Goal: Task Accomplishment & Management: Complete application form

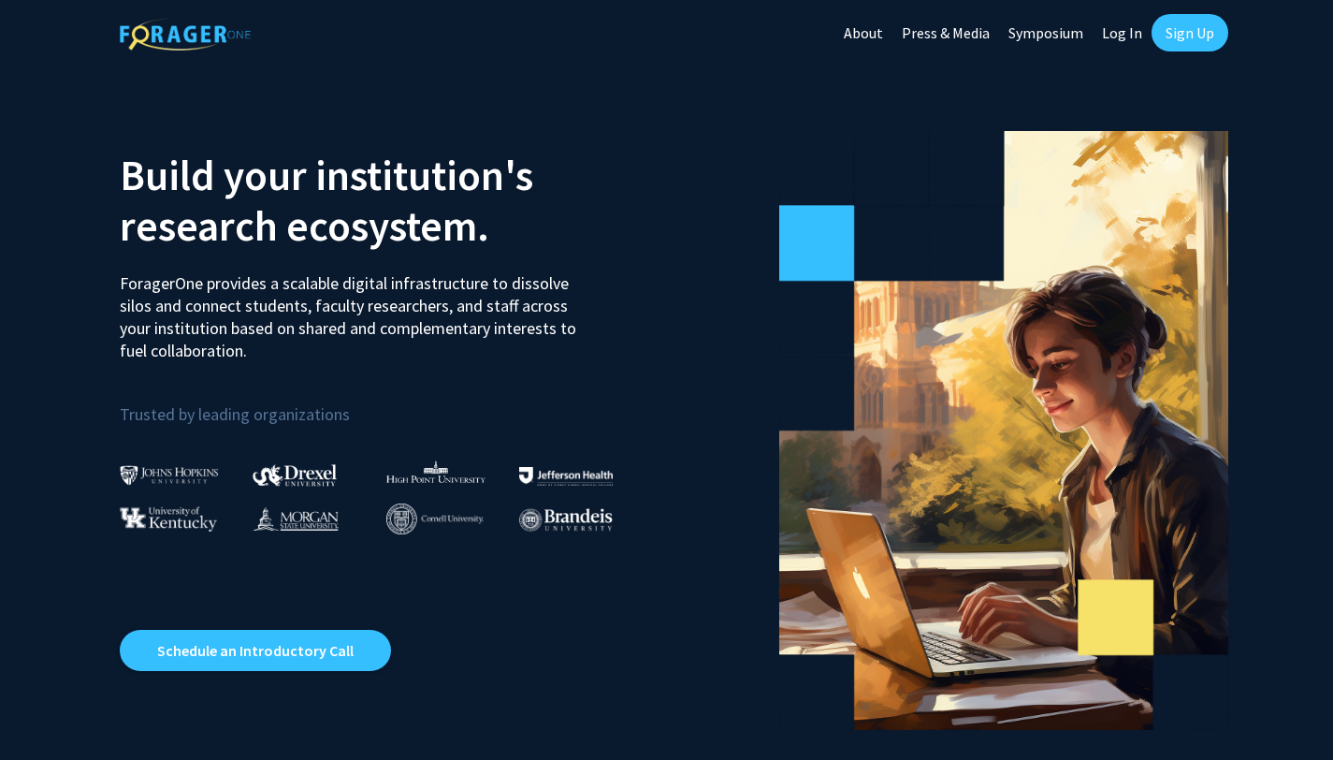
click at [1174, 23] on link "Sign Up" at bounding box center [1190, 32] width 77 height 37
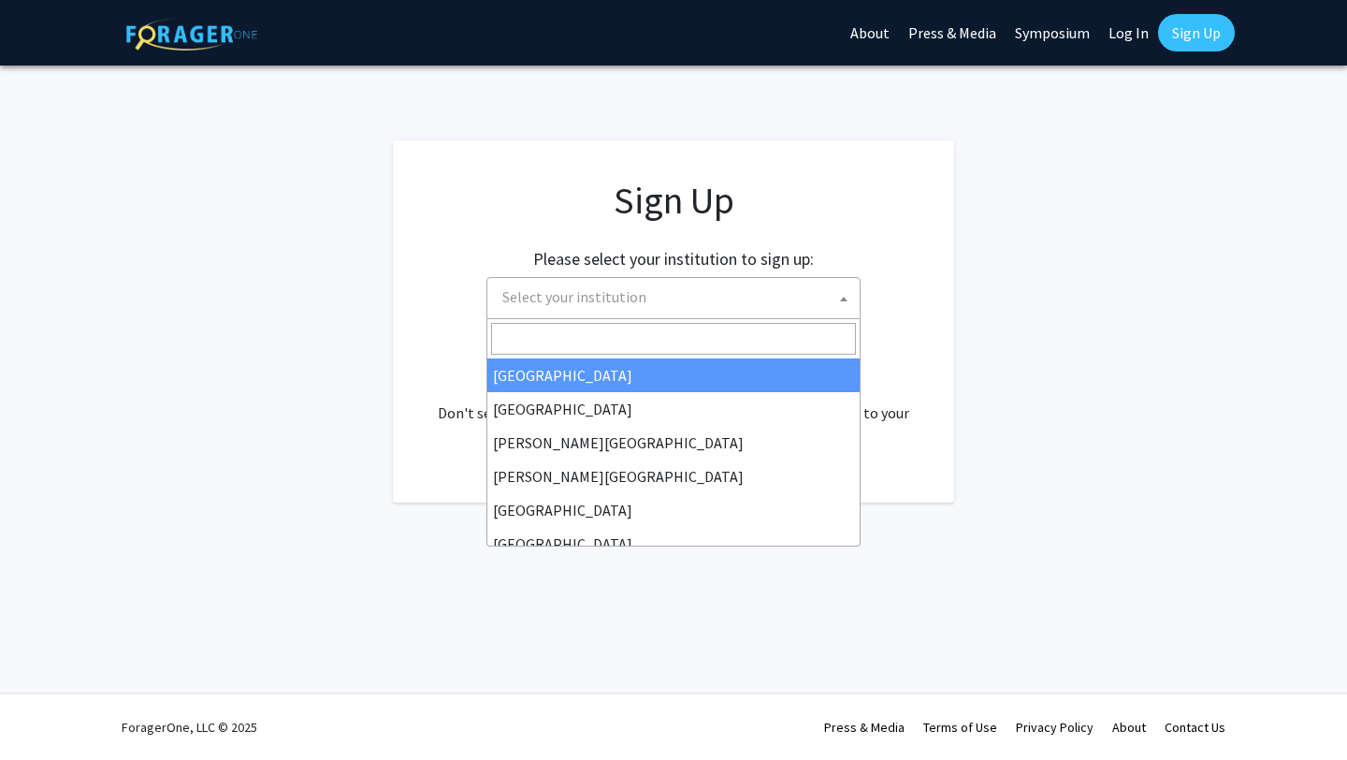
click at [713, 317] on span "Select your institution" at bounding box center [674, 298] width 374 height 42
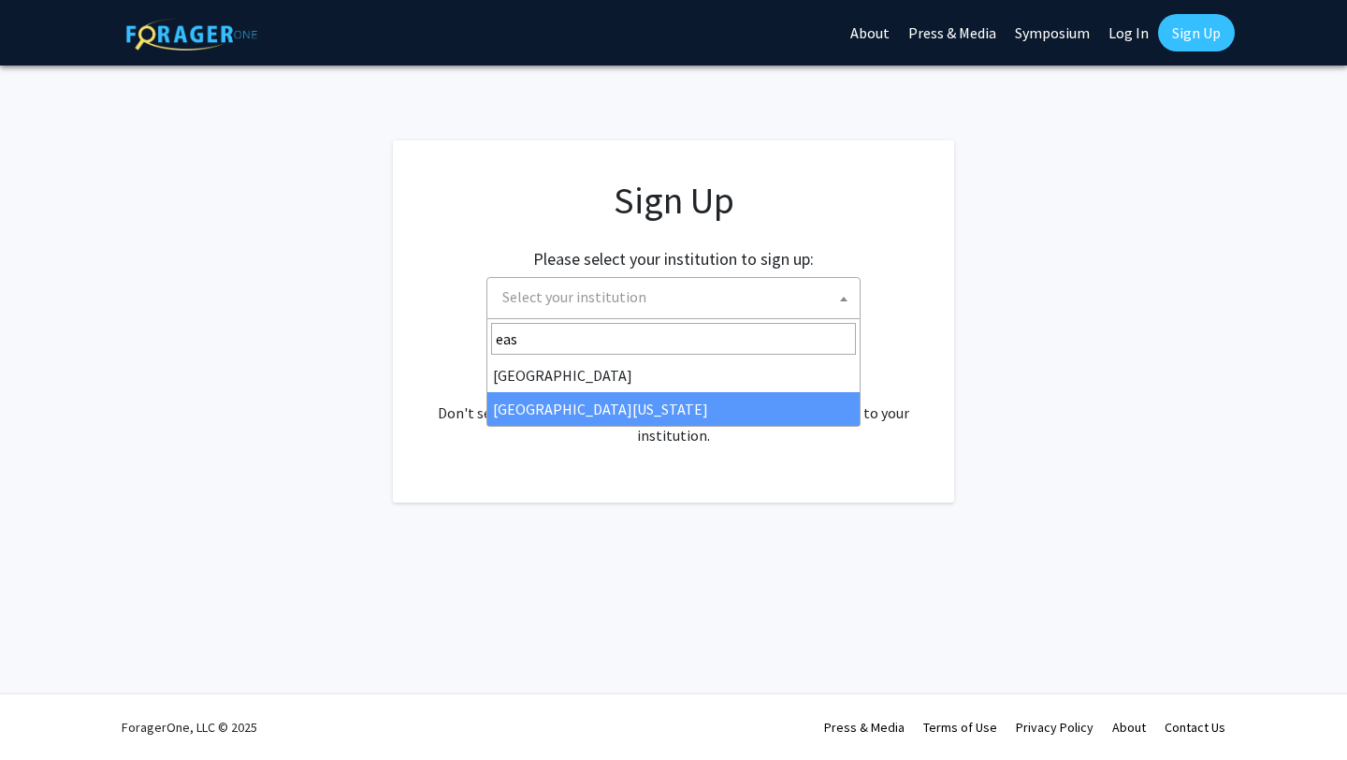
type input "eas"
select select "29"
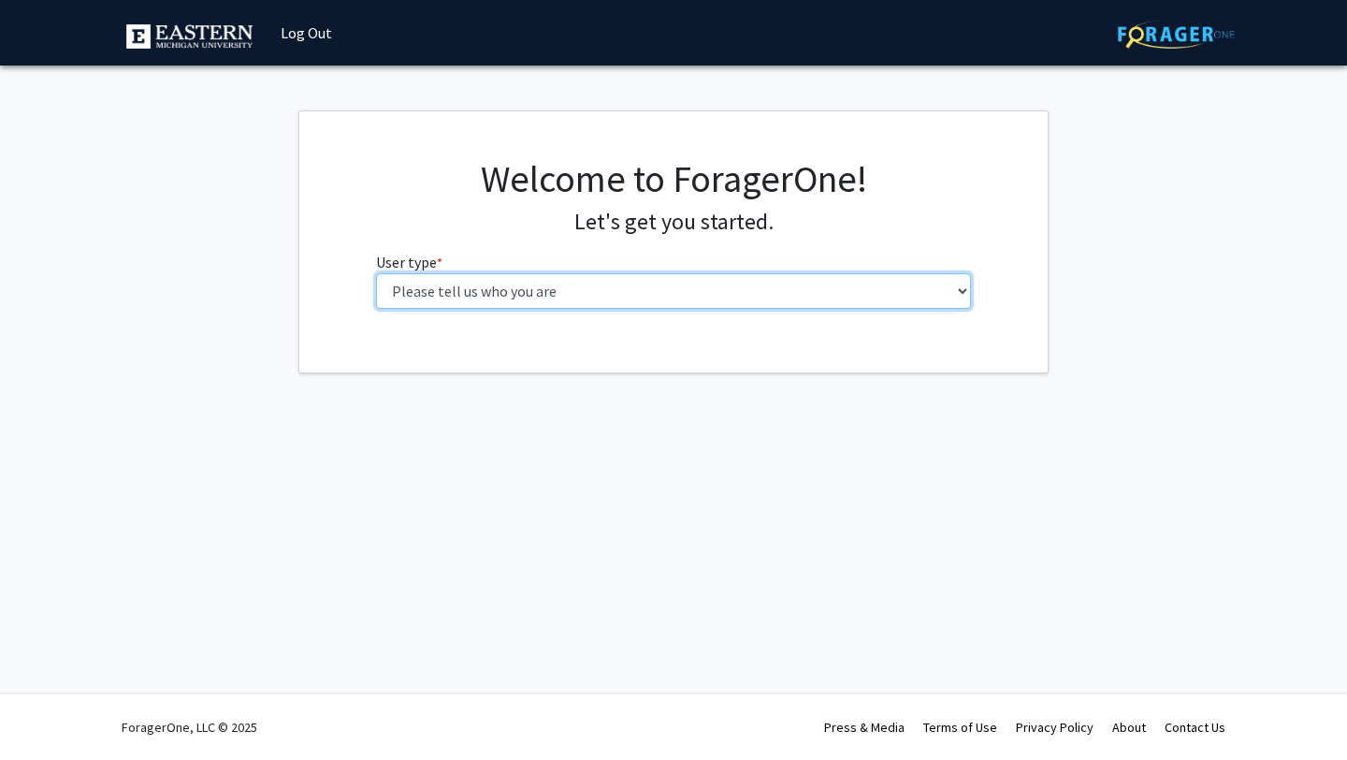
click at [736, 284] on select "Please tell us who you are Undergraduate Student Master's Student Doctoral Cand…" at bounding box center [674, 291] width 596 height 36
click at [751, 291] on select "Please tell us who you are Undergraduate Student Master's Student Doctoral Cand…" at bounding box center [674, 291] width 596 height 36
select select "1: undergrad"
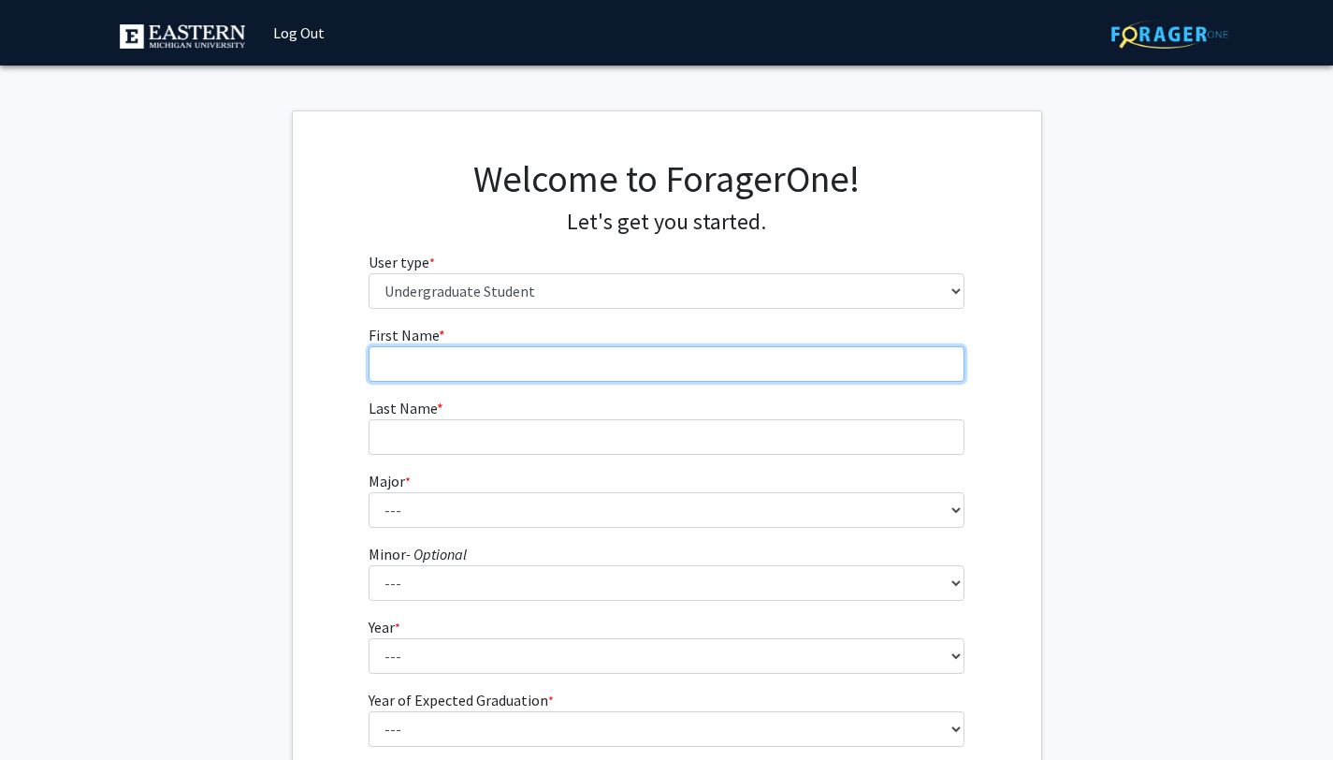
click at [741, 365] on input "First Name * required" at bounding box center [667, 364] width 596 height 36
type input "Lauren"
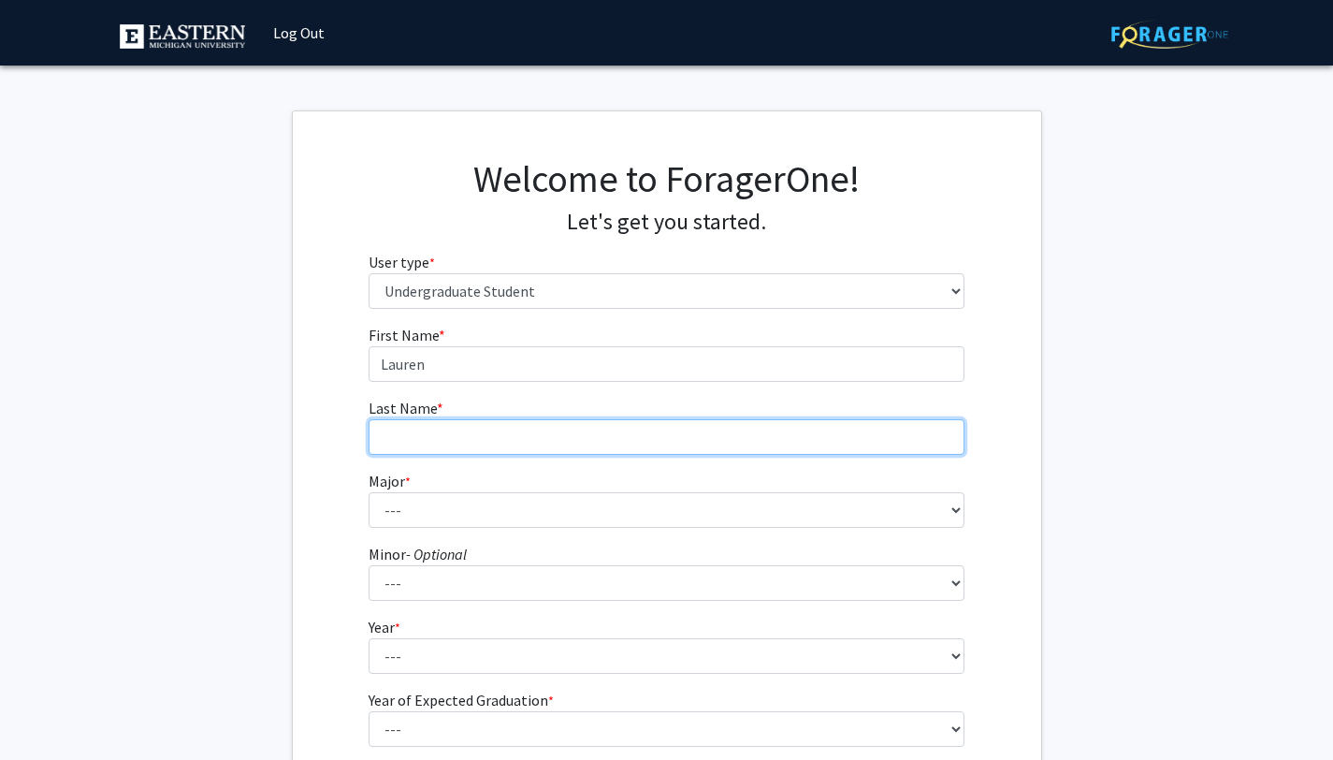
type input "Oakes"
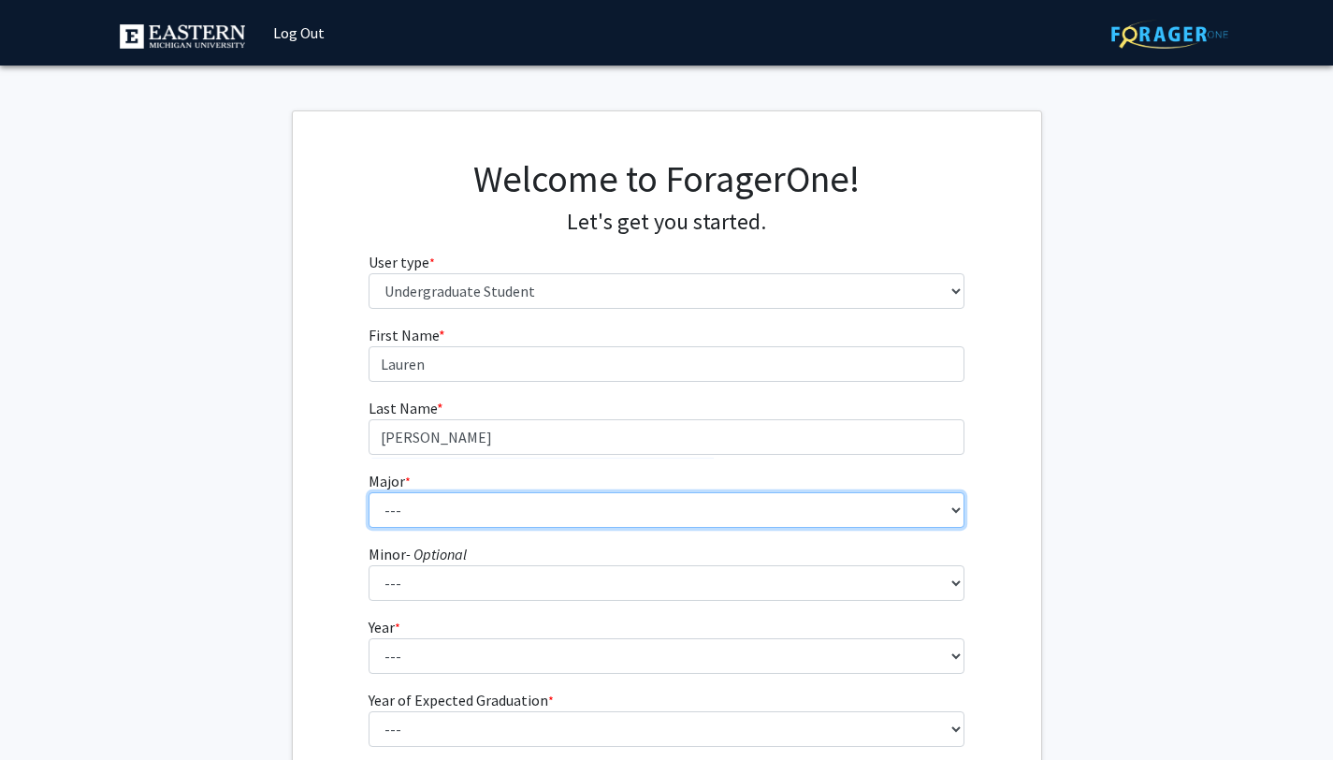
click at [566, 526] on select "--- Accounting Accounting + Tax Consulting Accounting Information Systems Accou…" at bounding box center [667, 510] width 596 height 36
select select "16: 2153"
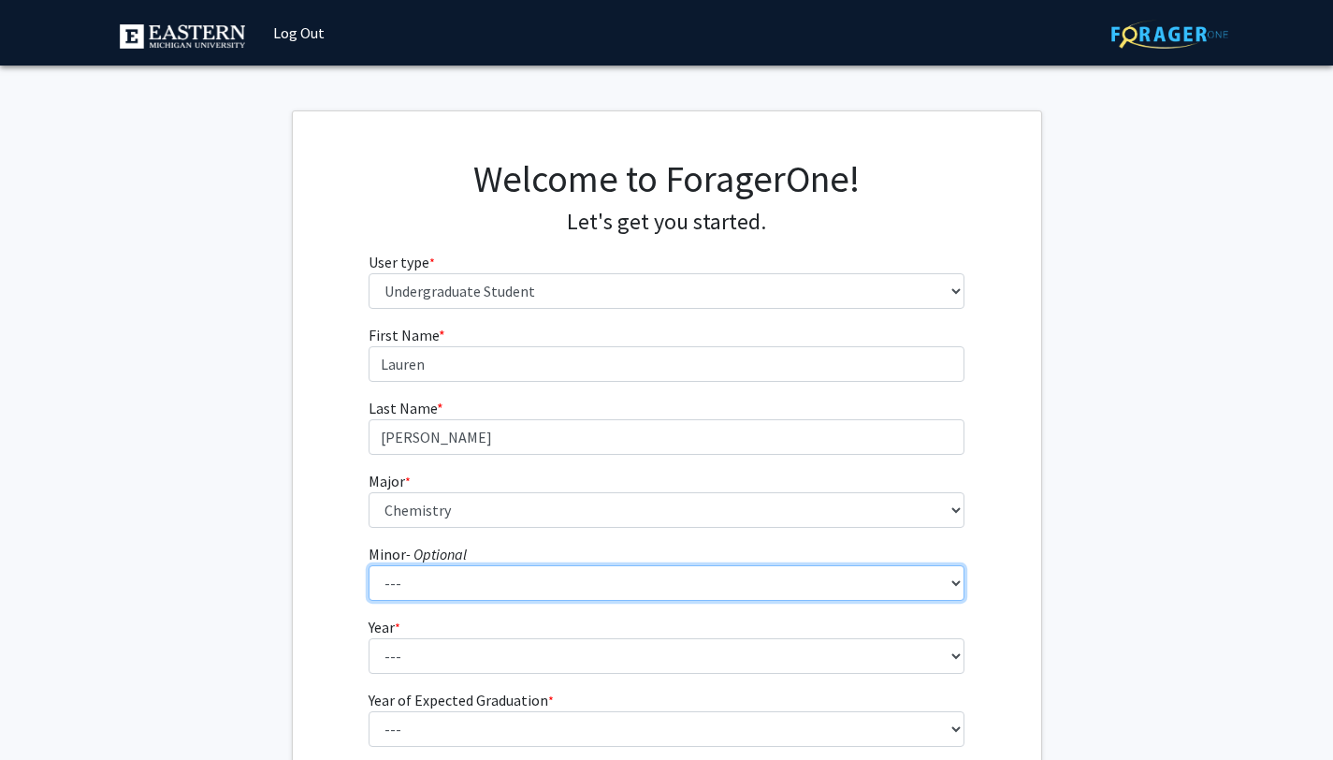
click at [565, 584] on select "--- Accounting African Studies Africology and African American Studies Aging St…" at bounding box center [667, 583] width 596 height 36
select select "14: 1690"
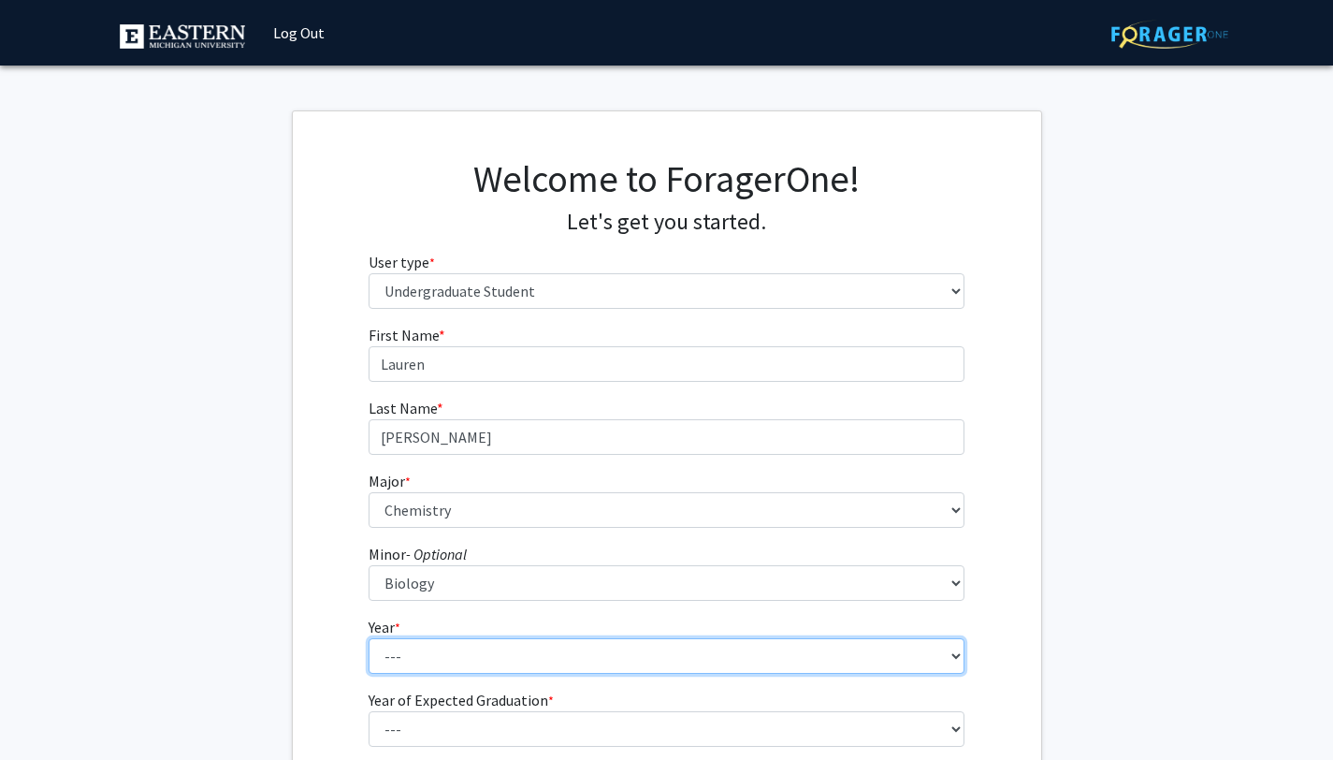
click at [573, 660] on select "--- First-year Sophomore Junior Senior Postbaccalaureate Certificate" at bounding box center [667, 656] width 596 height 36
select select "2: sophomore"
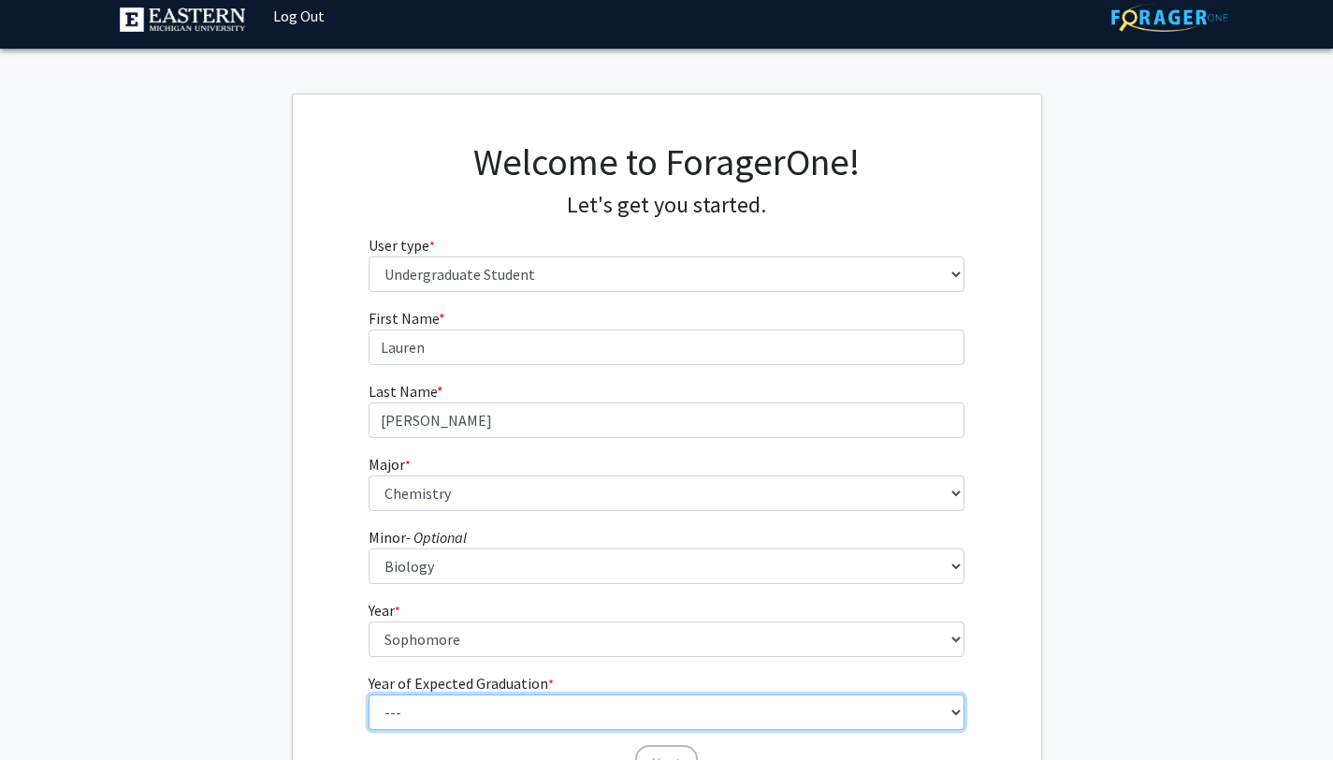
click at [532, 711] on select "--- 2025 2026 2027 2028 2029 2030 2031 2032 2033 2034" at bounding box center [667, 712] width 596 height 36
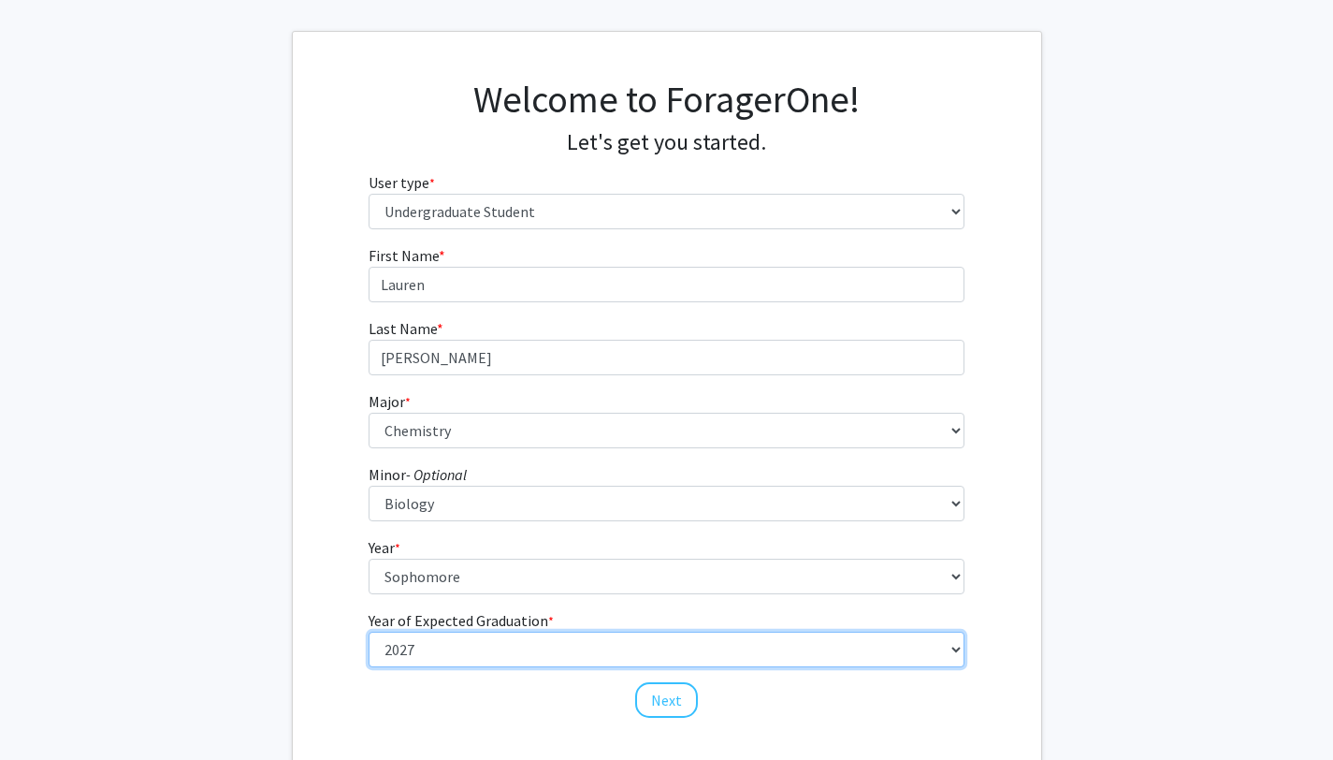
scroll to position [88, 0]
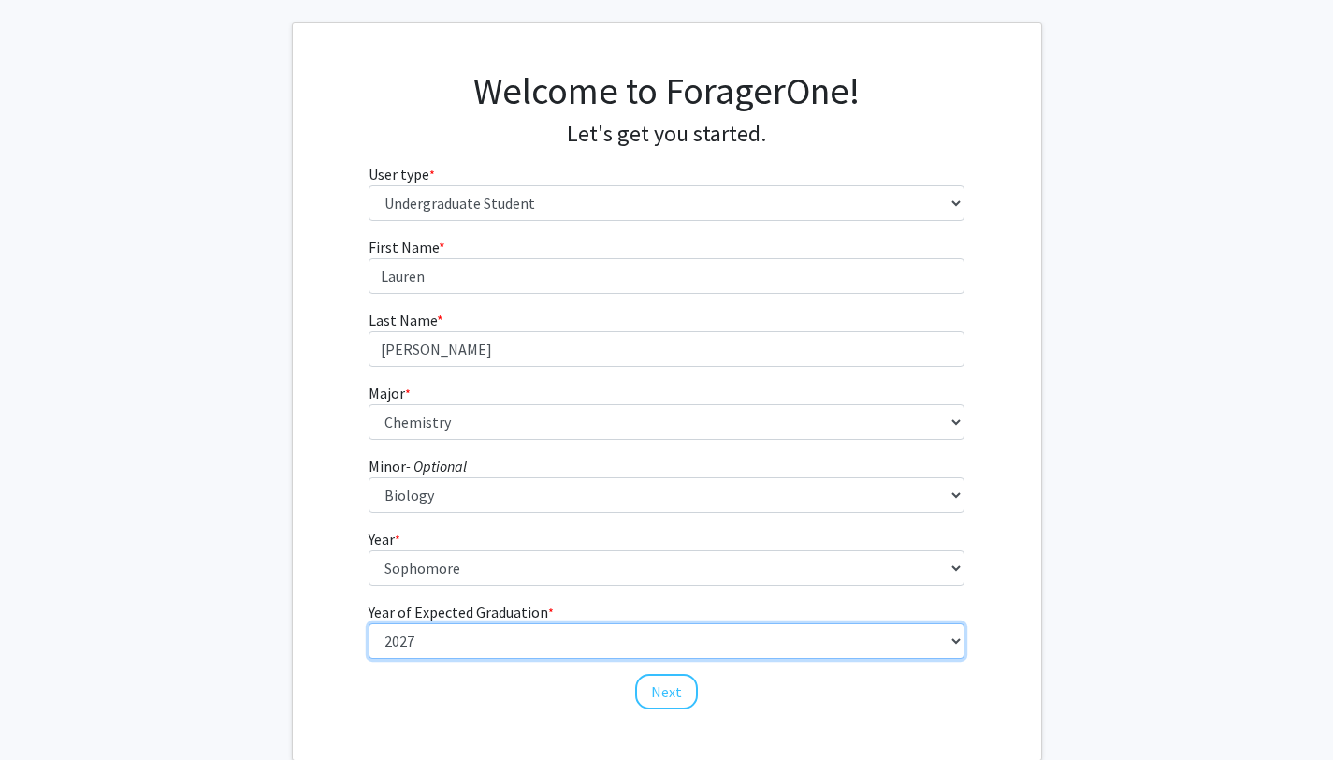
click at [567, 645] on select "--- 2025 2026 2027 2028 2029 2030 2031 2032 2033 2034" at bounding box center [667, 641] width 596 height 36
select select "4: 2028"
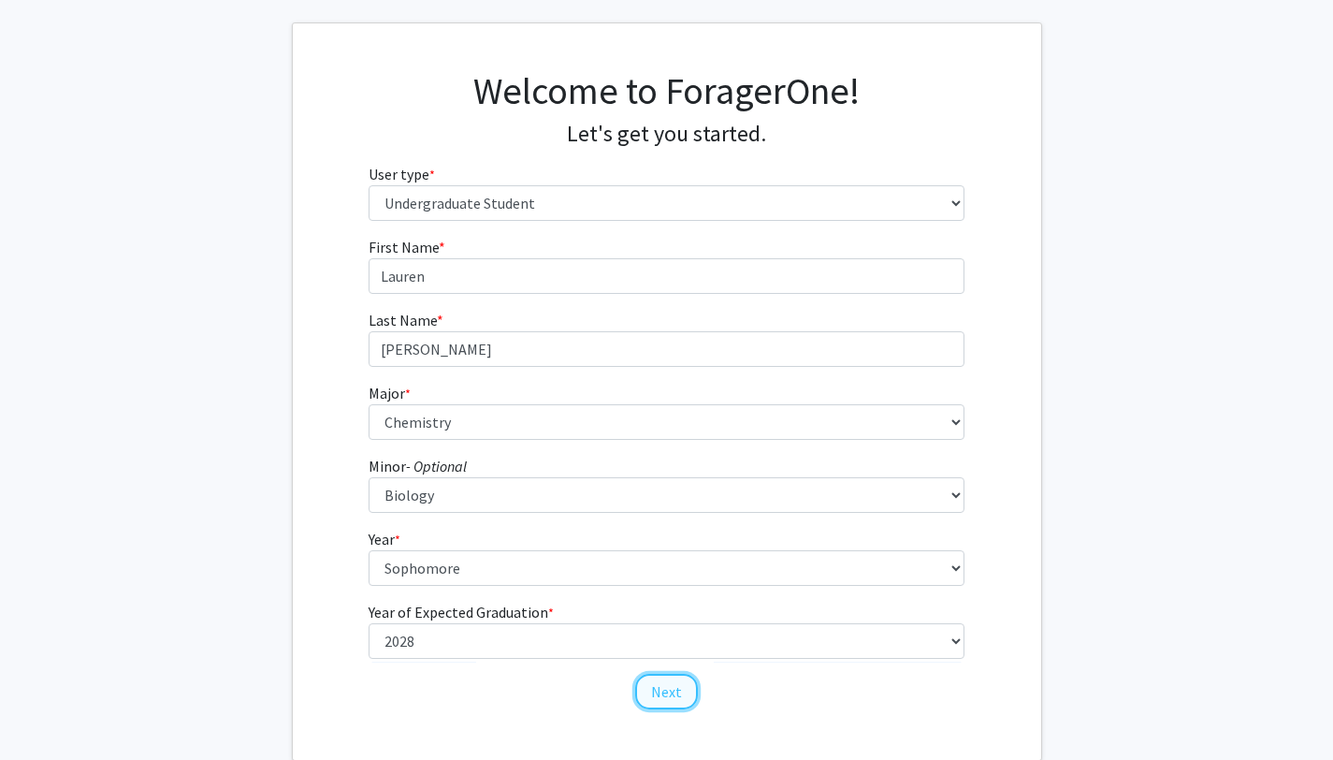
click at [655, 688] on button "Next" at bounding box center [666, 692] width 63 height 36
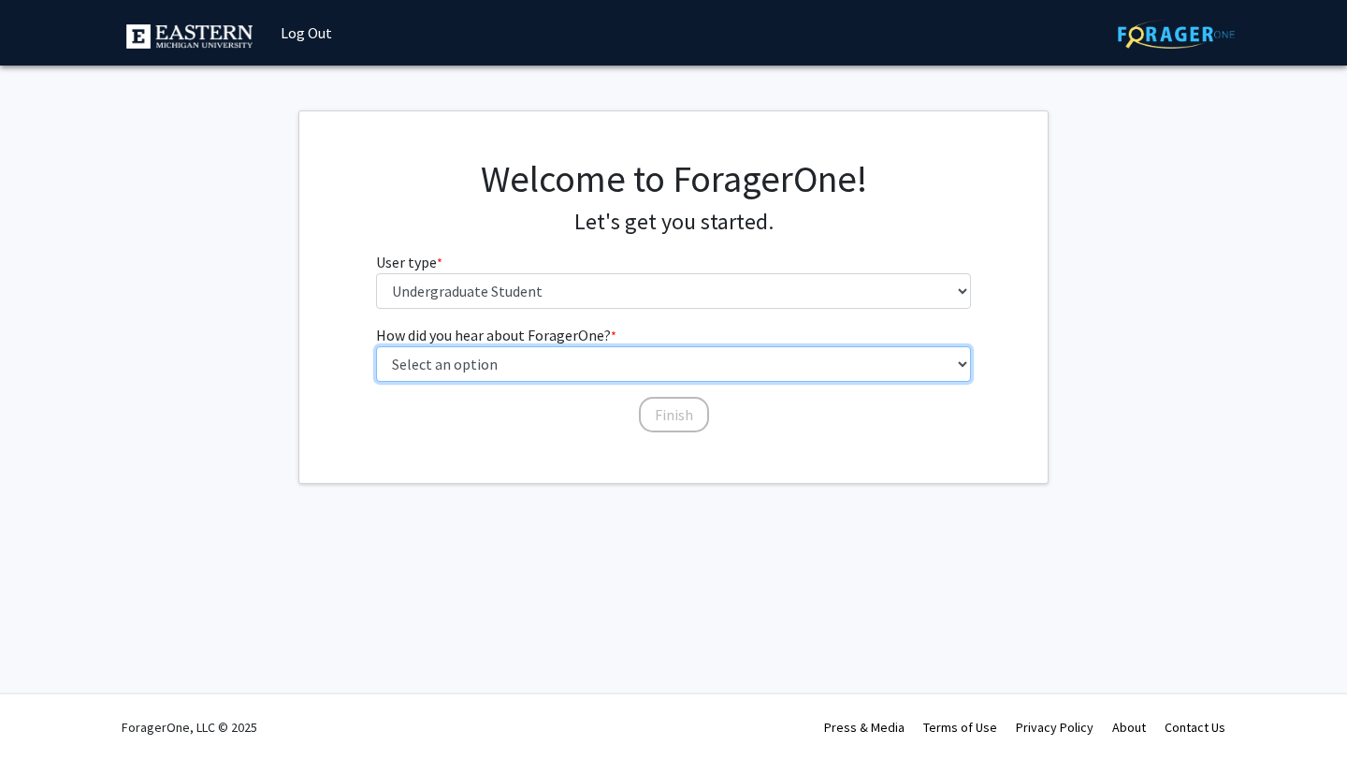
click at [662, 366] on select "Select an option Peer/student recommendation Faculty/staff recommendation Unive…" at bounding box center [674, 364] width 596 height 36
select select "2: faculty_recommendation"
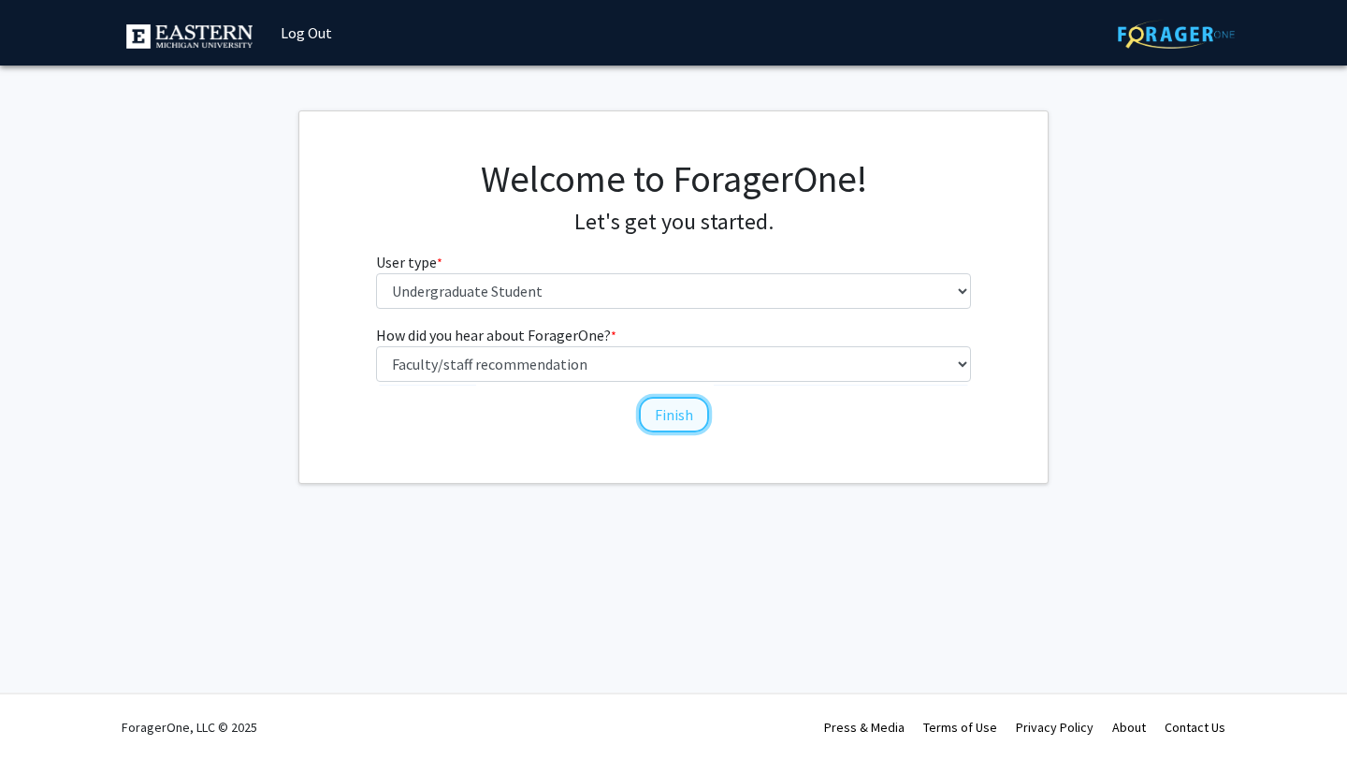
click at [673, 410] on button "Finish" at bounding box center [674, 415] width 70 height 36
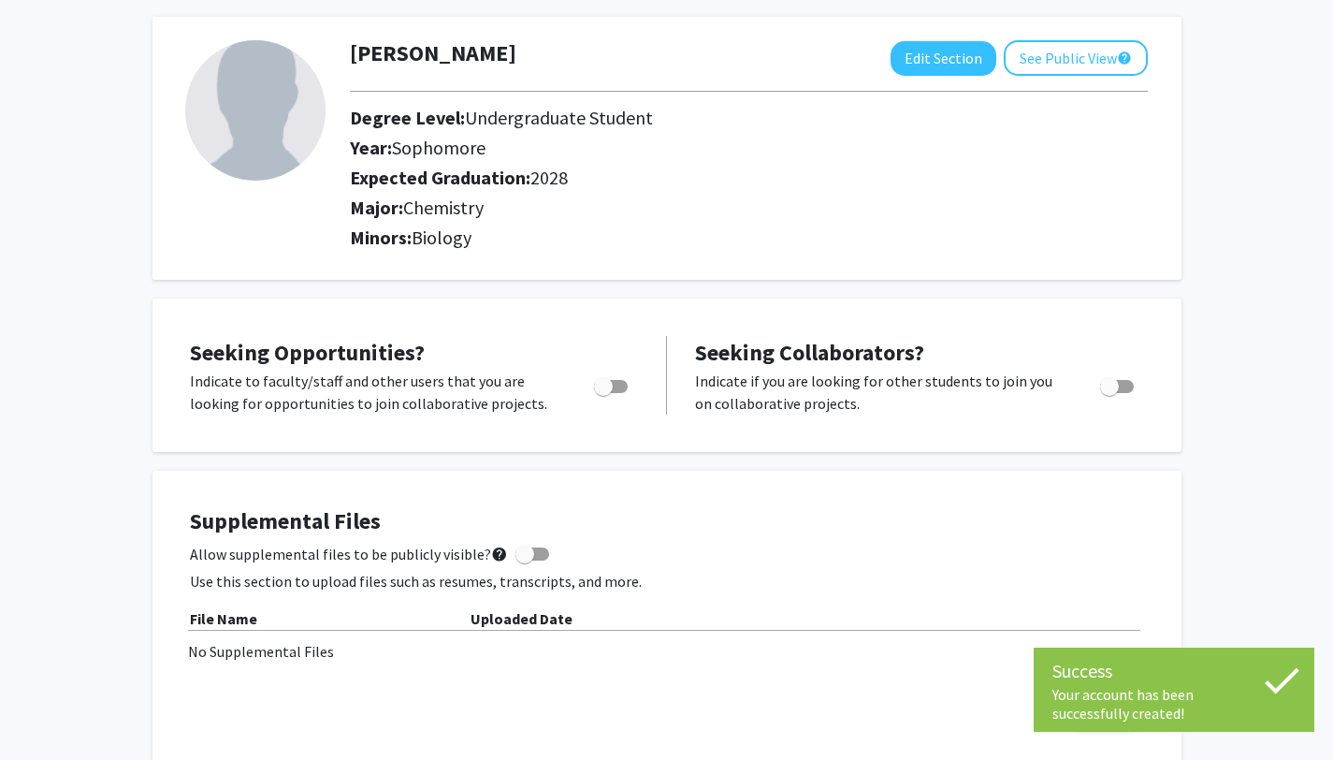
scroll to position [89, 0]
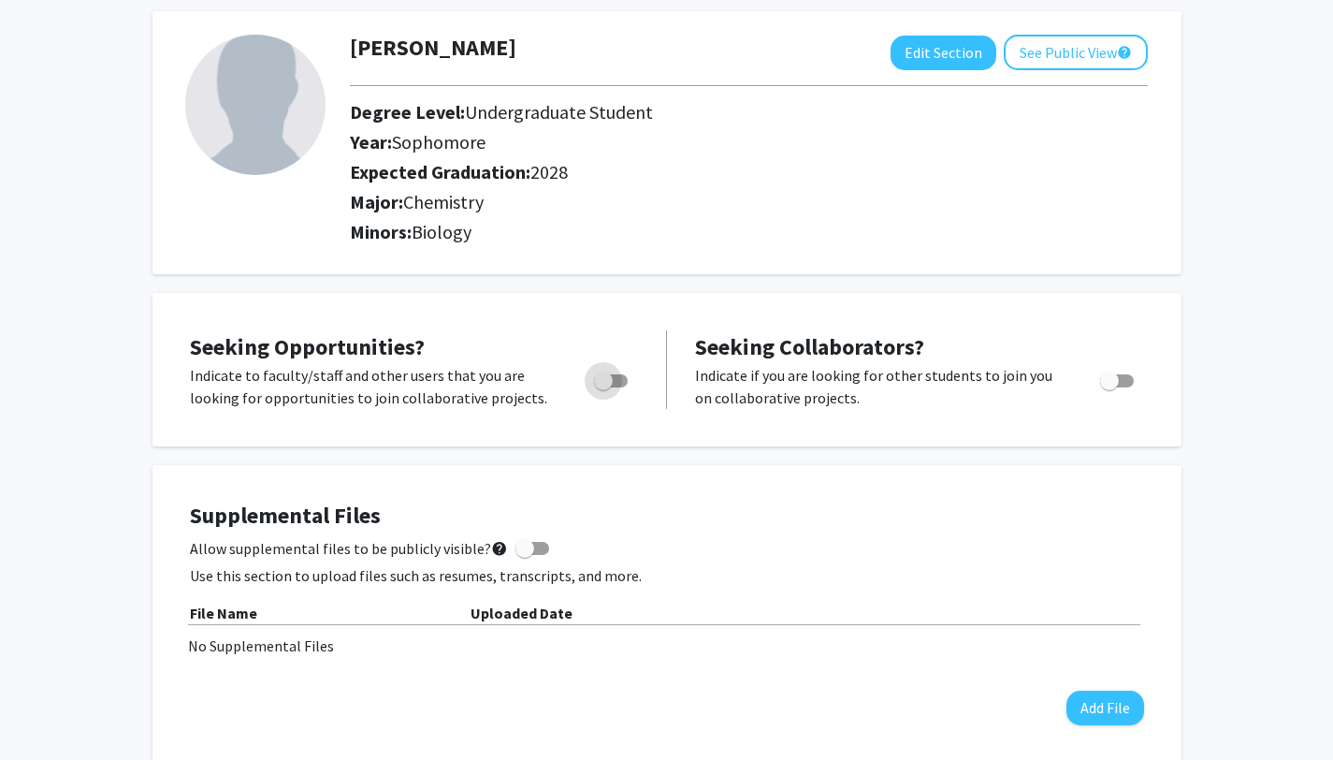
click at [615, 381] on span "Toggle" at bounding box center [611, 380] width 34 height 13
click at [604, 387] on input "Are you actively seeking opportunities?" at bounding box center [603, 387] width 1 height 1
checkbox input "true"
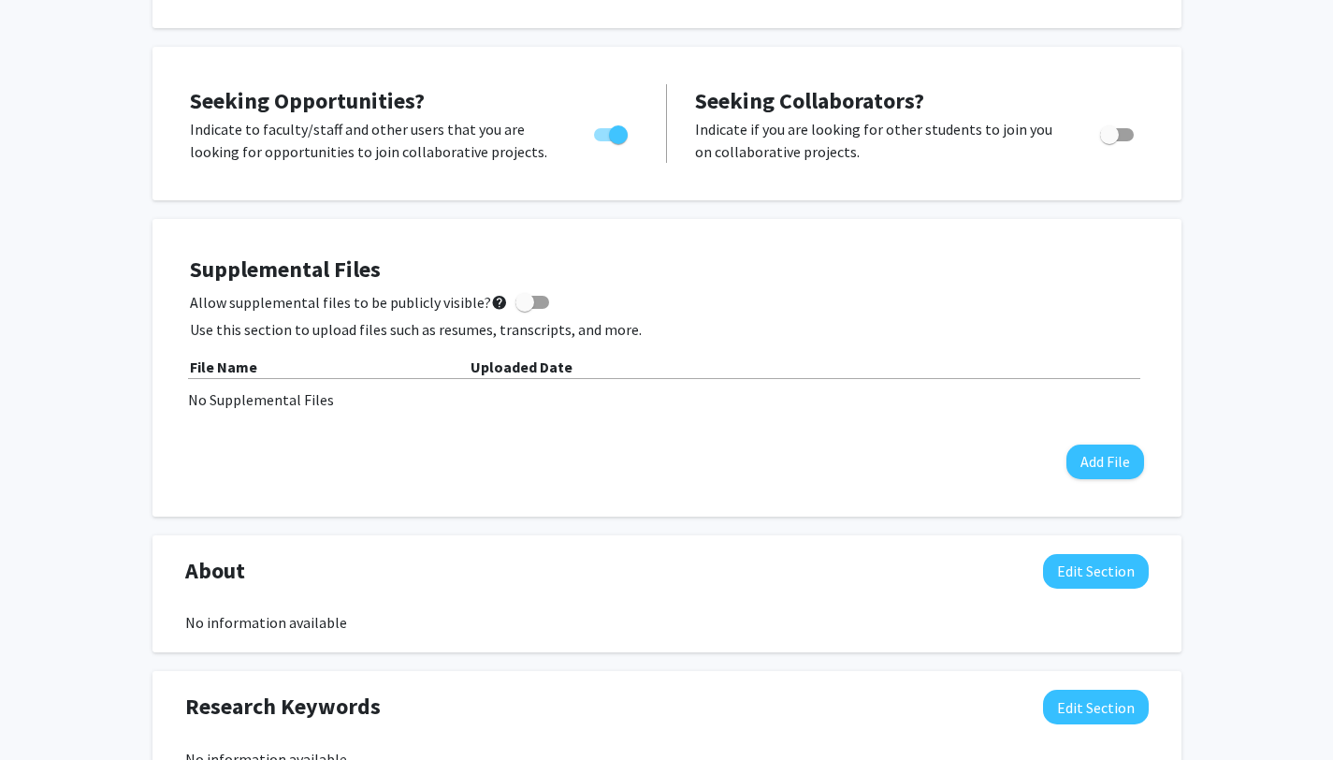
scroll to position [0, 0]
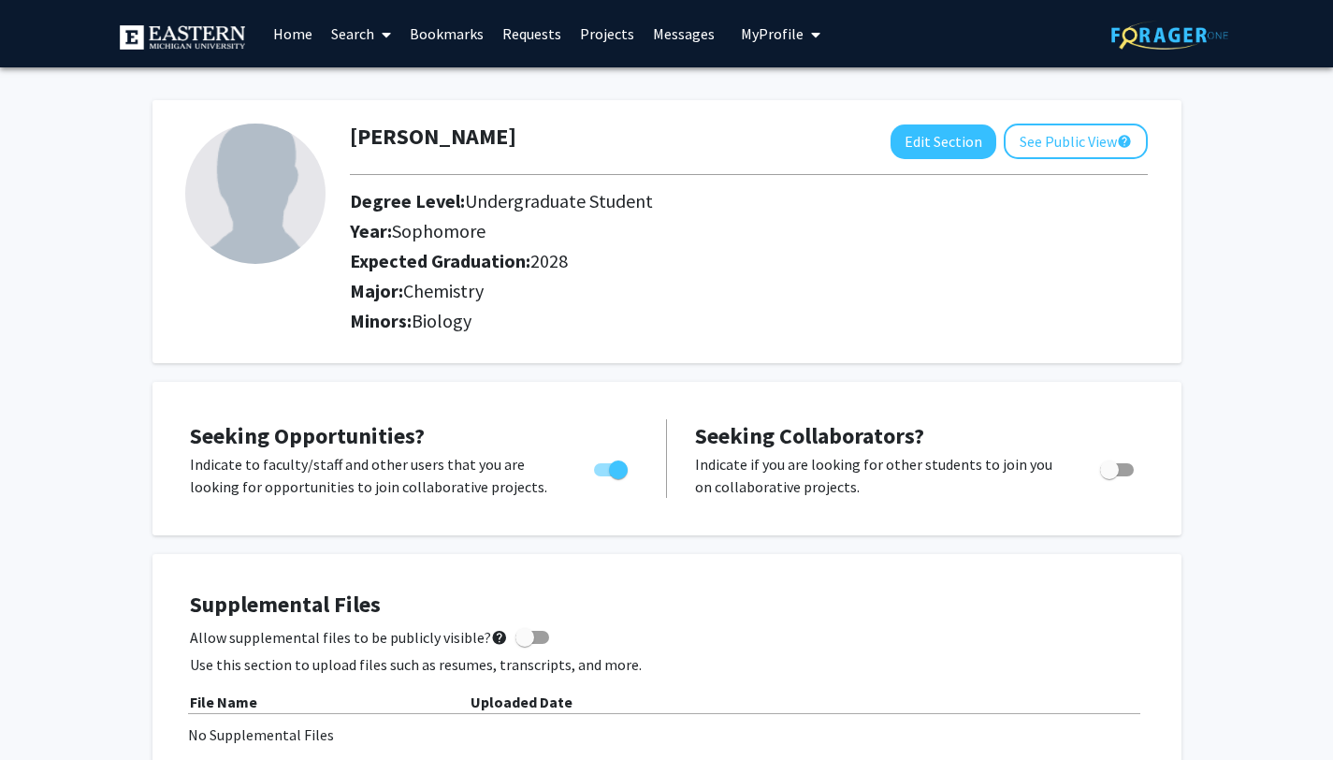
click at [353, 37] on link "Search" at bounding box center [361, 34] width 79 height 66
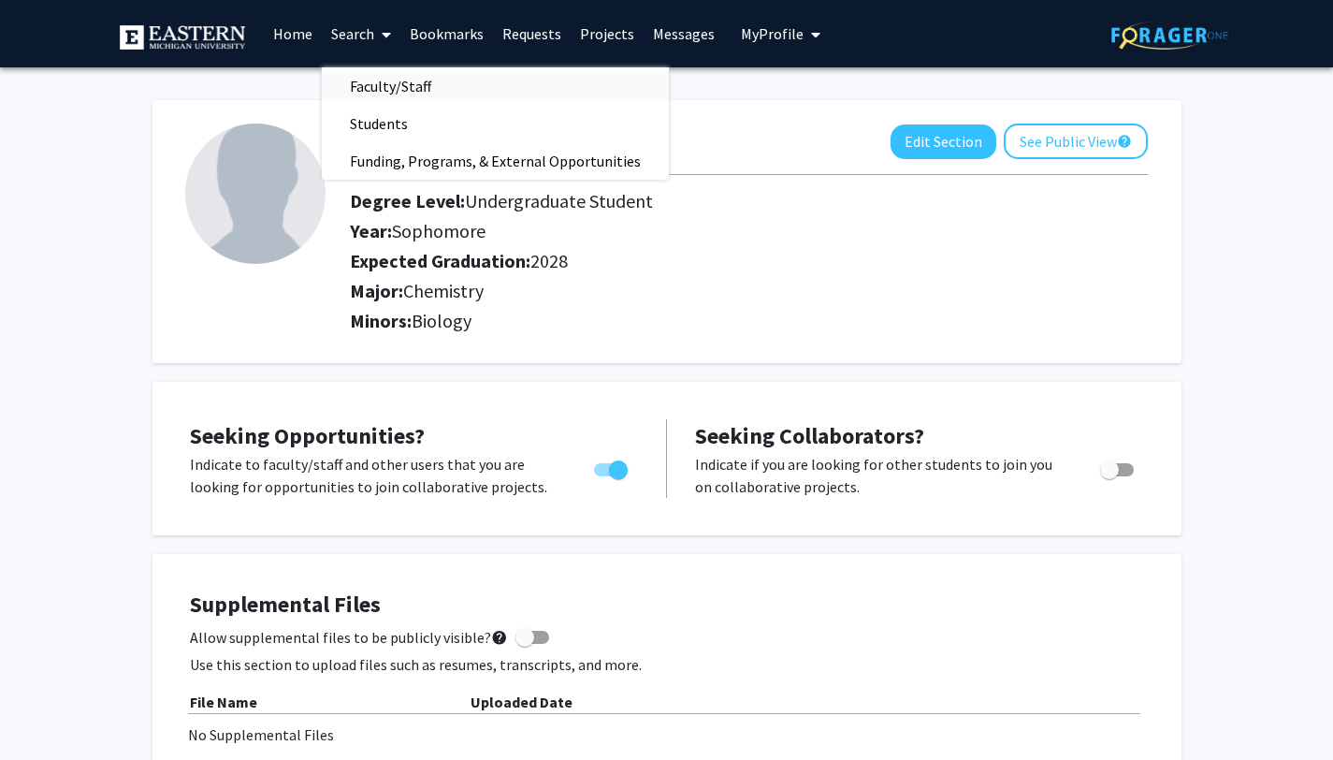
click at [397, 86] on span "Faculty/Staff" at bounding box center [391, 85] width 138 height 37
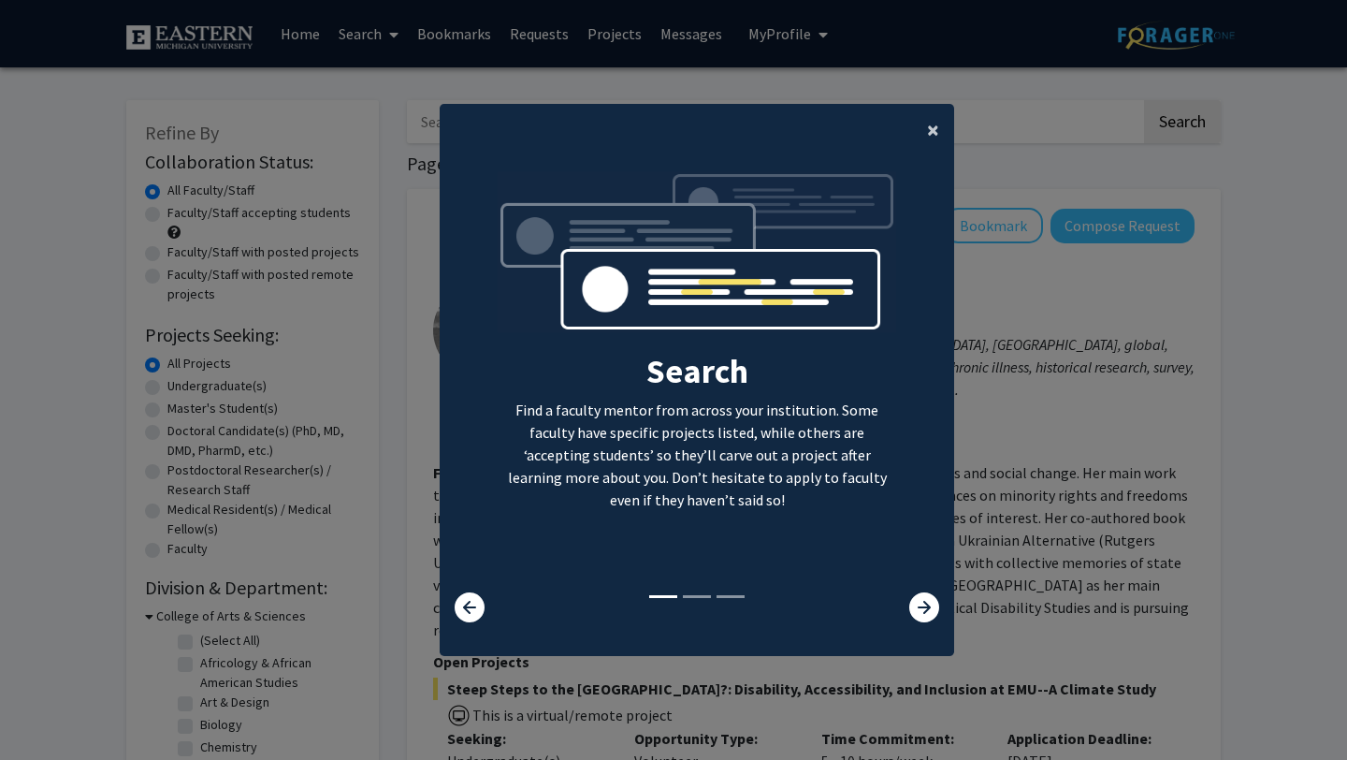
click at [930, 124] on span "×" at bounding box center [933, 129] width 12 height 29
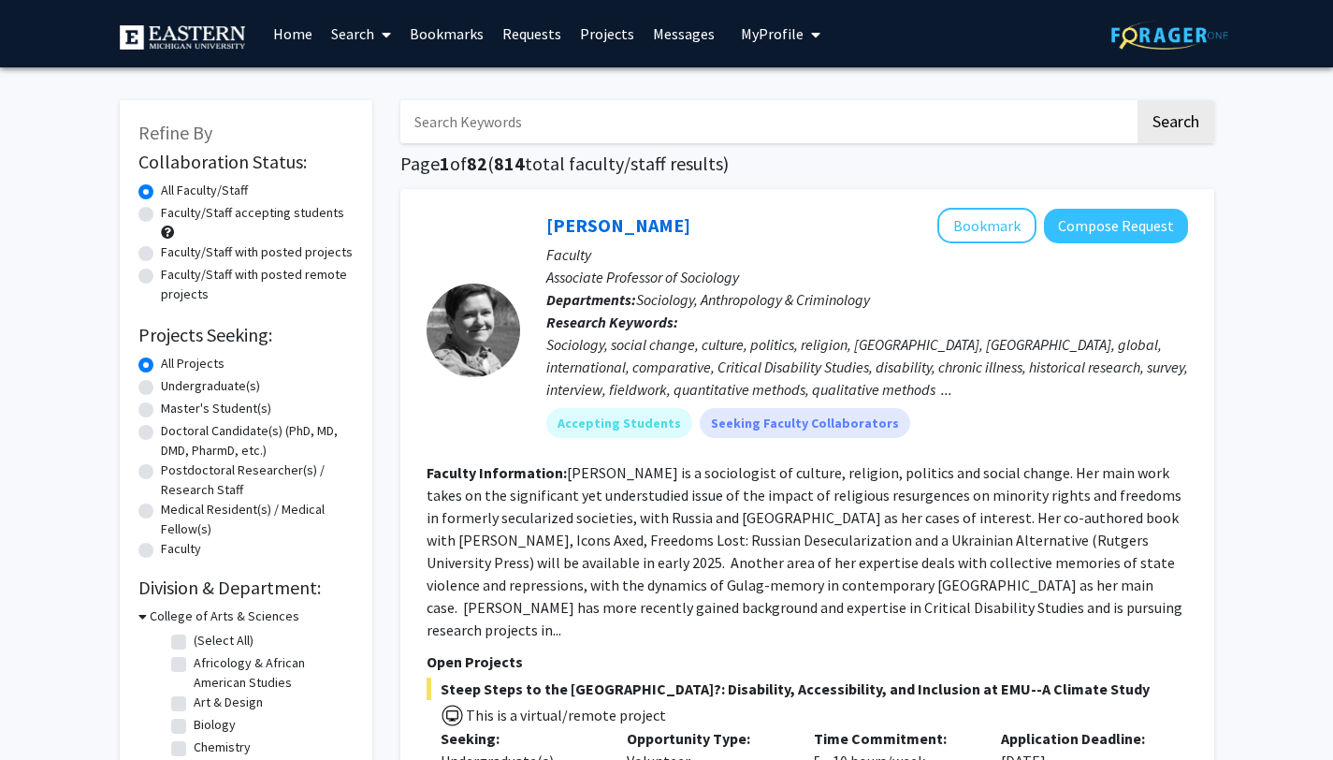
click at [238, 388] on label "Undergraduate(s)" at bounding box center [210, 386] width 99 height 20
click at [173, 388] on input "Undergraduate(s)" at bounding box center [167, 382] width 12 height 12
radio input "true"
click at [203, 359] on label "All Projects" at bounding box center [193, 364] width 64 height 20
click at [173, 359] on input "All Projects" at bounding box center [167, 360] width 12 height 12
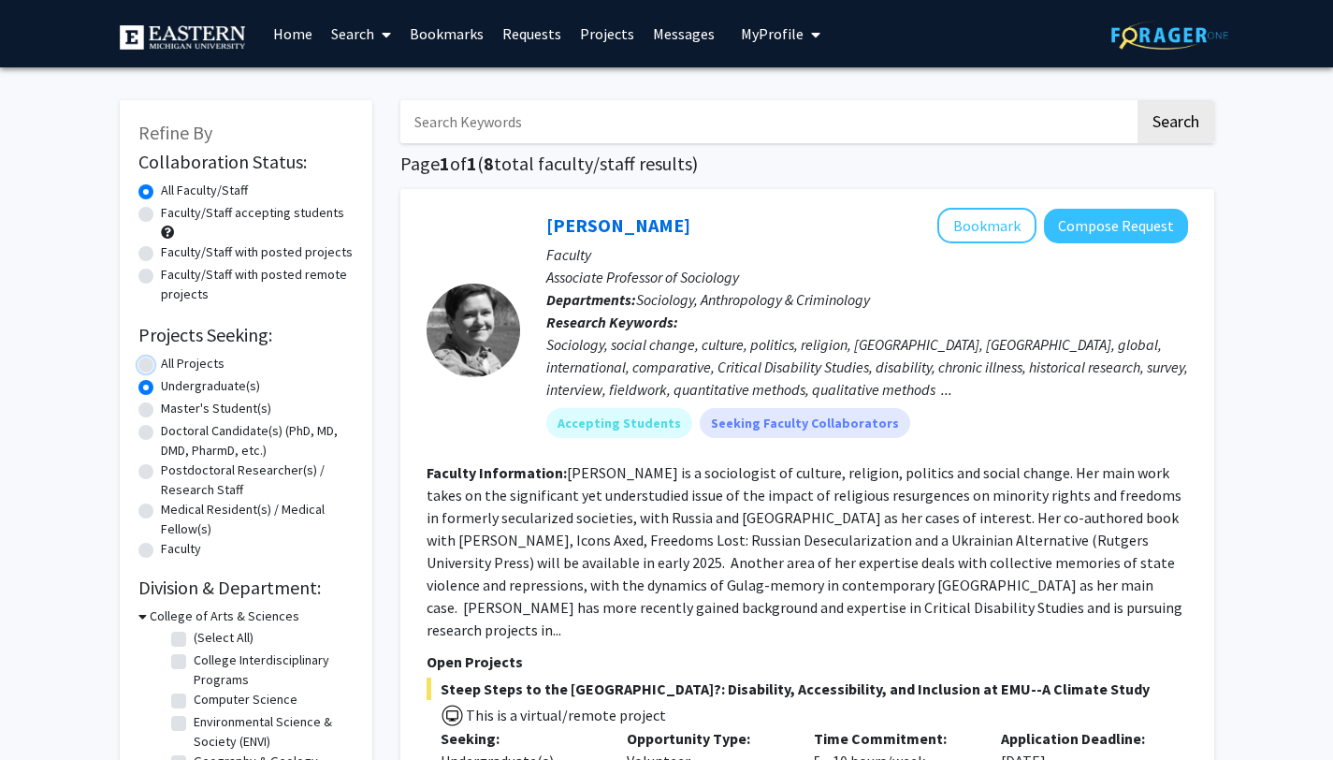
radio input "true"
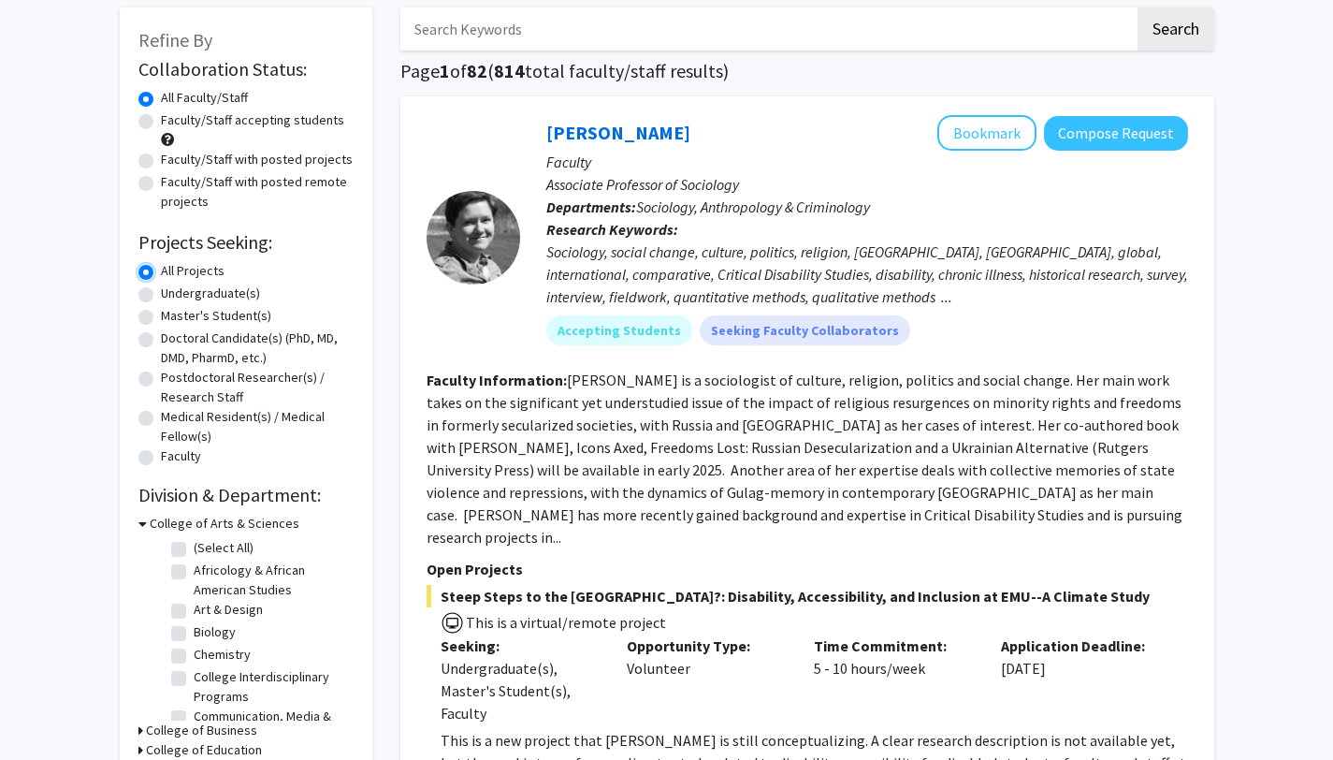
scroll to position [213, 0]
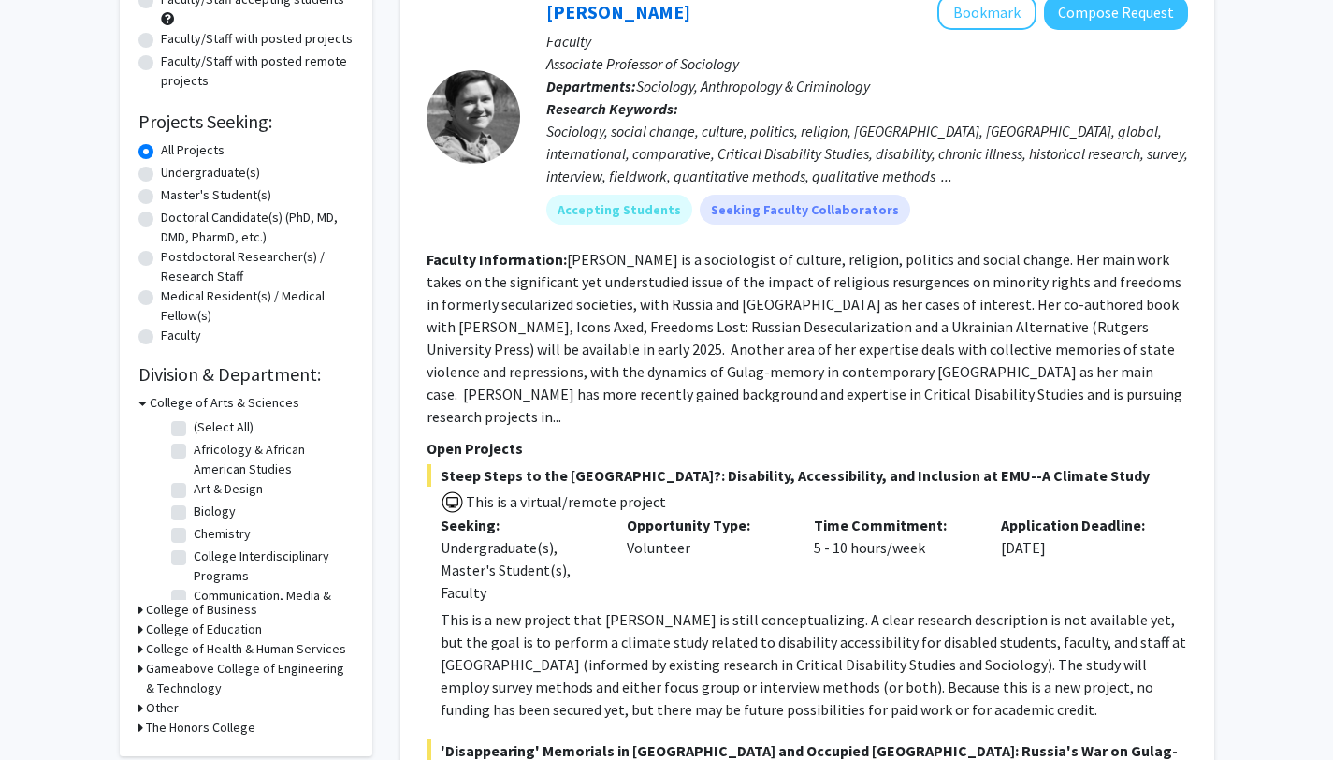
click at [215, 531] on label "Chemistry" at bounding box center [222, 534] width 57 height 20
click at [206, 531] on input "Chemistry" at bounding box center [200, 530] width 12 height 12
checkbox input "true"
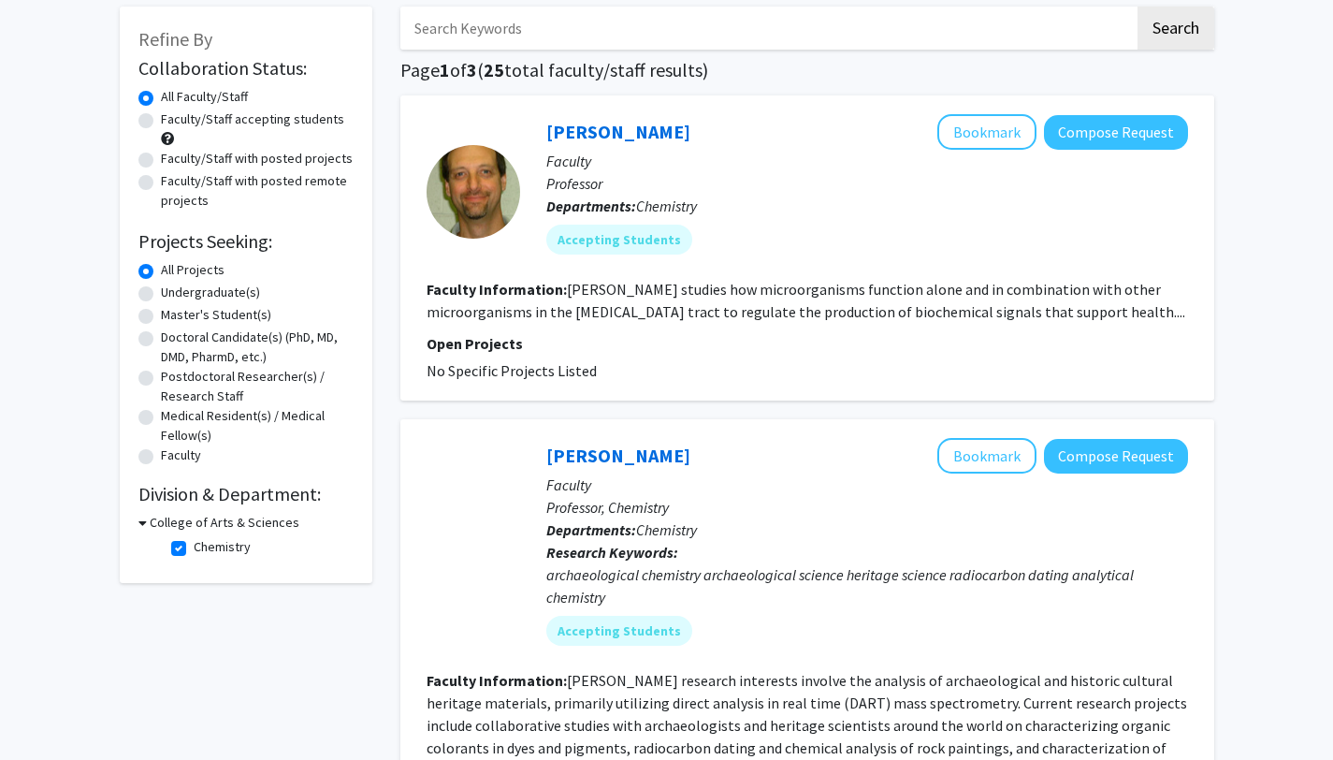
scroll to position [95, 0]
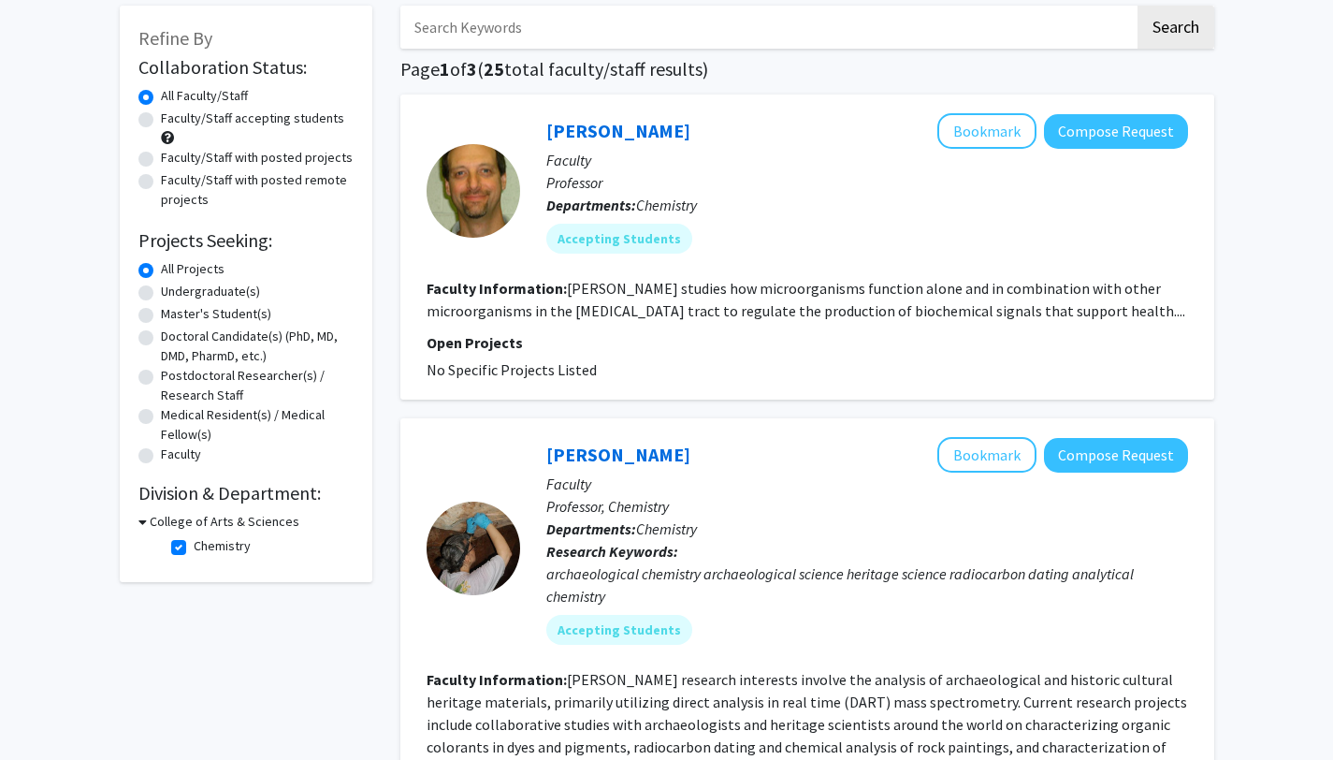
click at [256, 519] on h3 "College of Arts & Sciences" at bounding box center [225, 522] width 150 height 20
click at [257, 518] on h3 "College of Arts & Sciences" at bounding box center [221, 522] width 150 height 20
click at [222, 552] on label "Chemistry" at bounding box center [222, 546] width 57 height 20
click at [206, 548] on input "Chemistry" at bounding box center [200, 542] width 12 height 12
checkbox input "false"
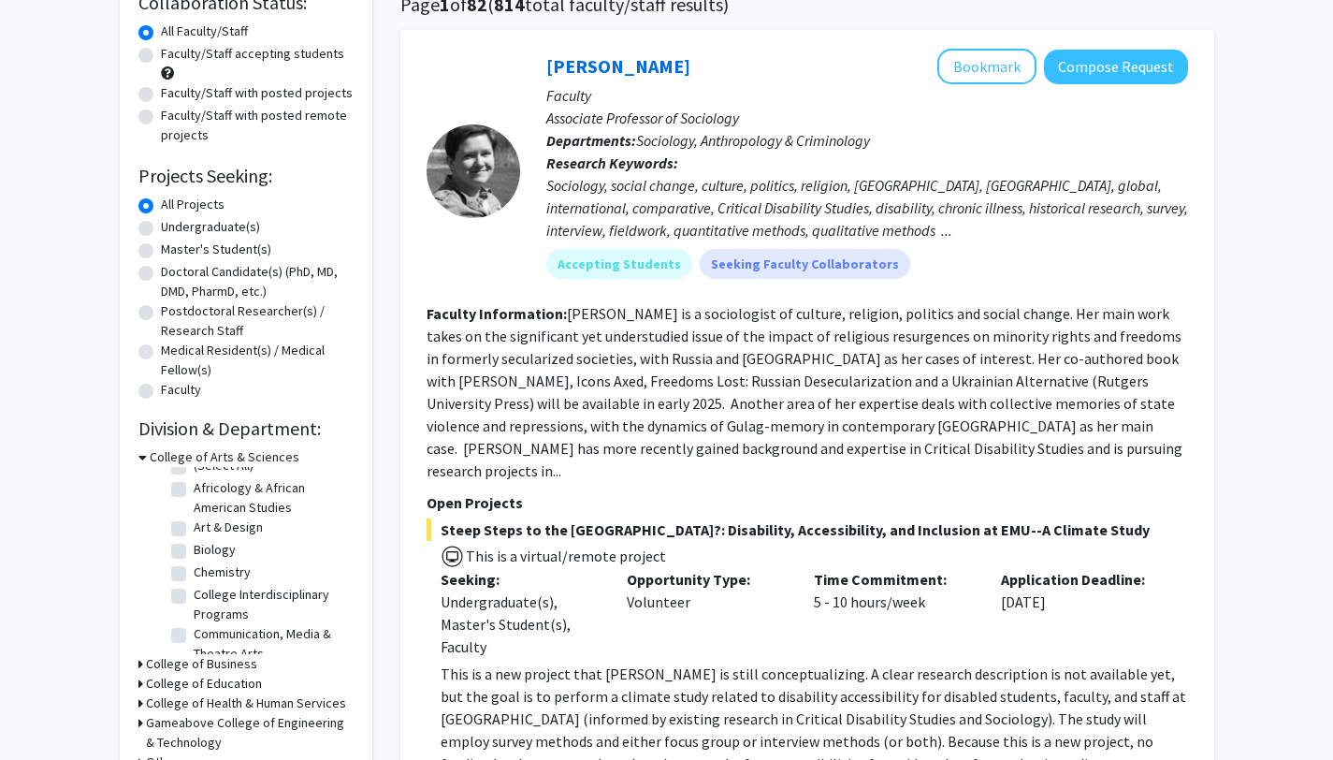
scroll to position [20, 0]
click at [222, 552] on label "Biology" at bounding box center [215, 546] width 42 height 20
click at [206, 548] on input "Biology" at bounding box center [200, 542] width 12 height 12
checkbox input "true"
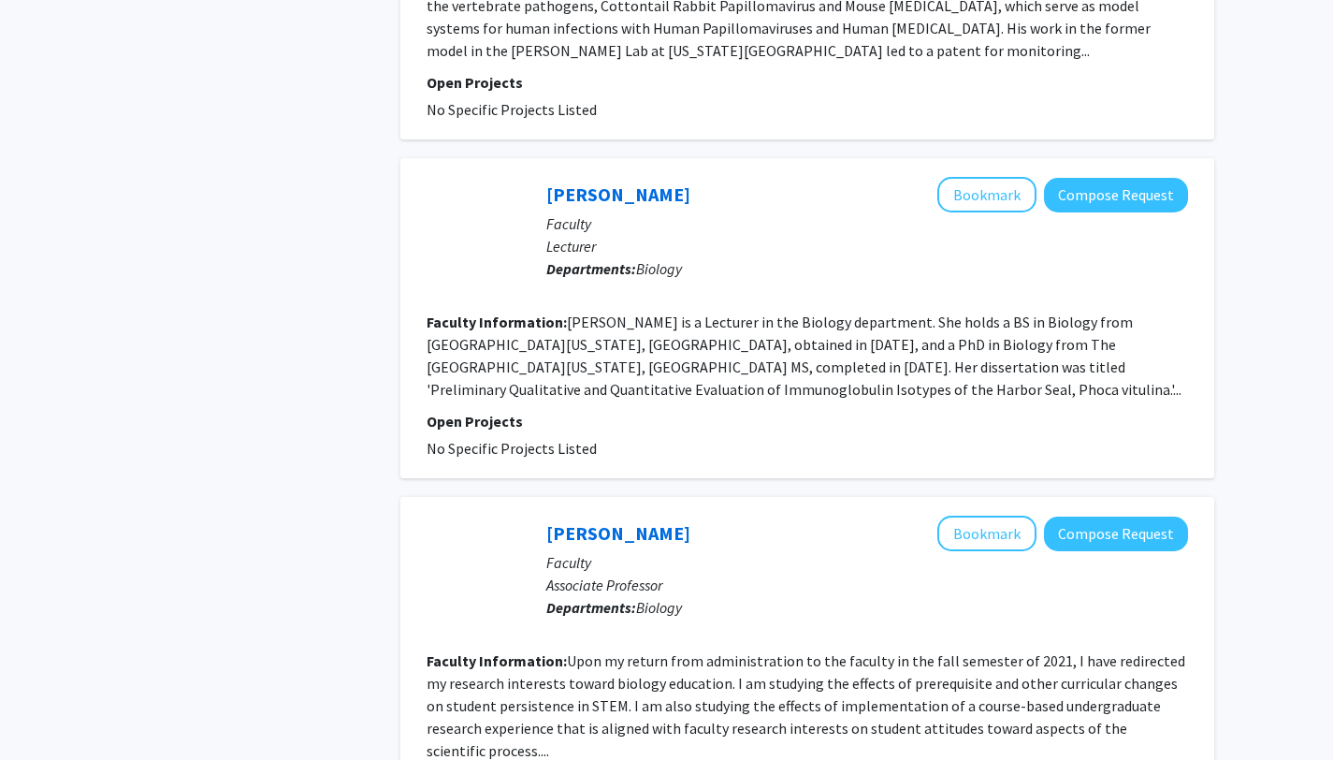
scroll to position [3611, 0]
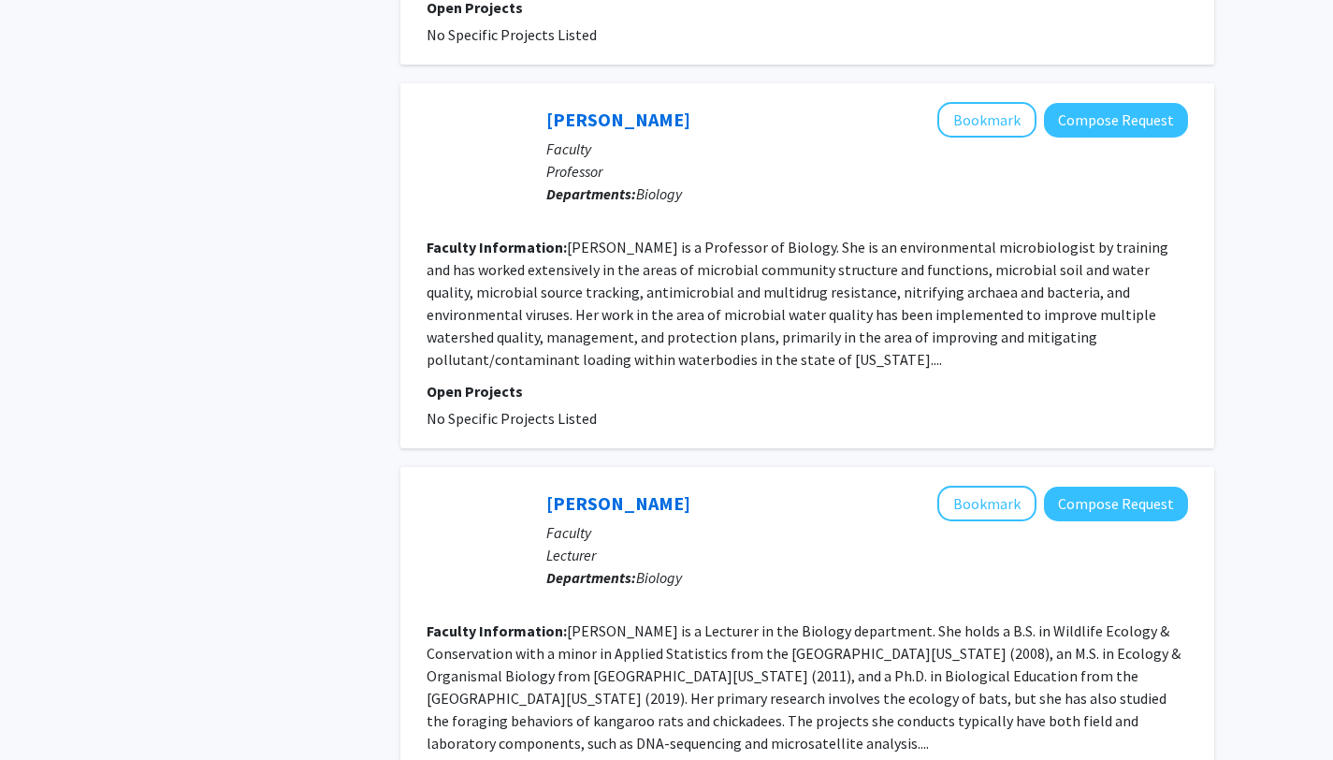
scroll to position [3454, 0]
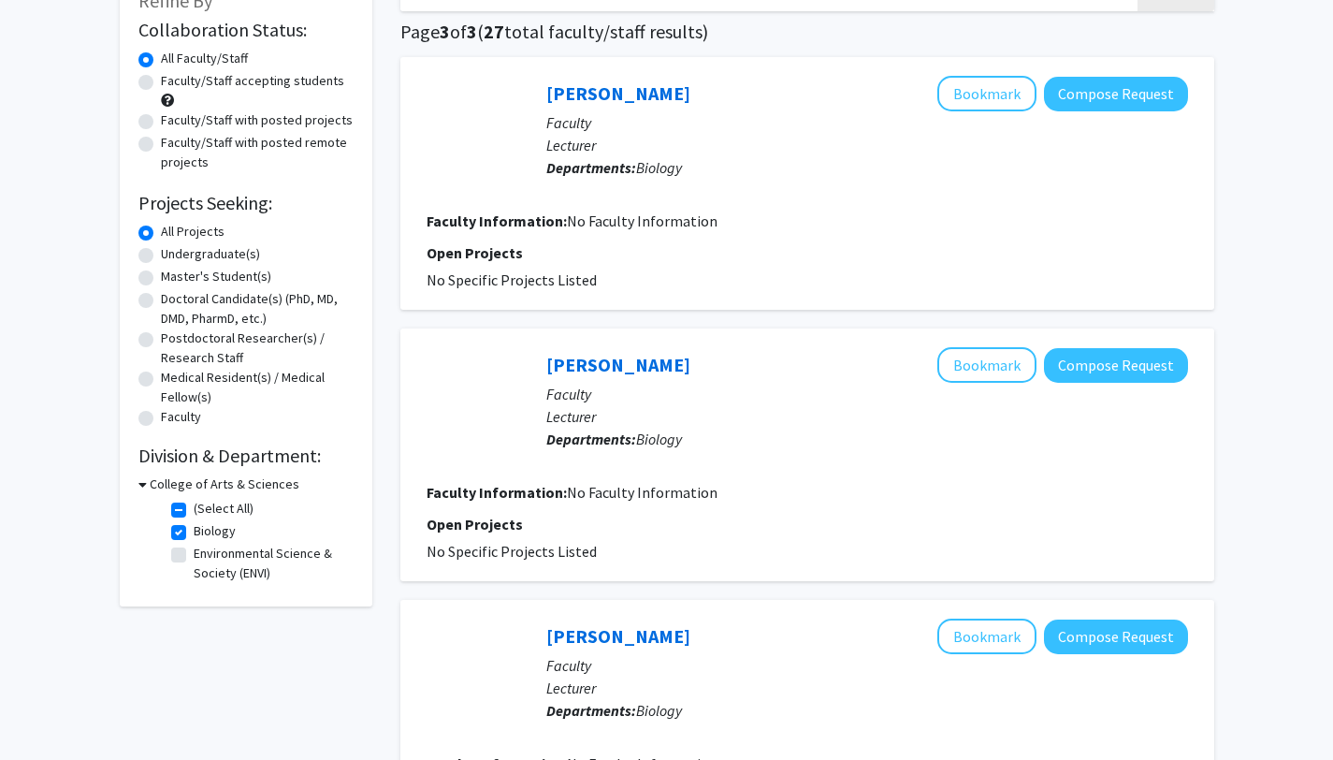
scroll to position [134, 0]
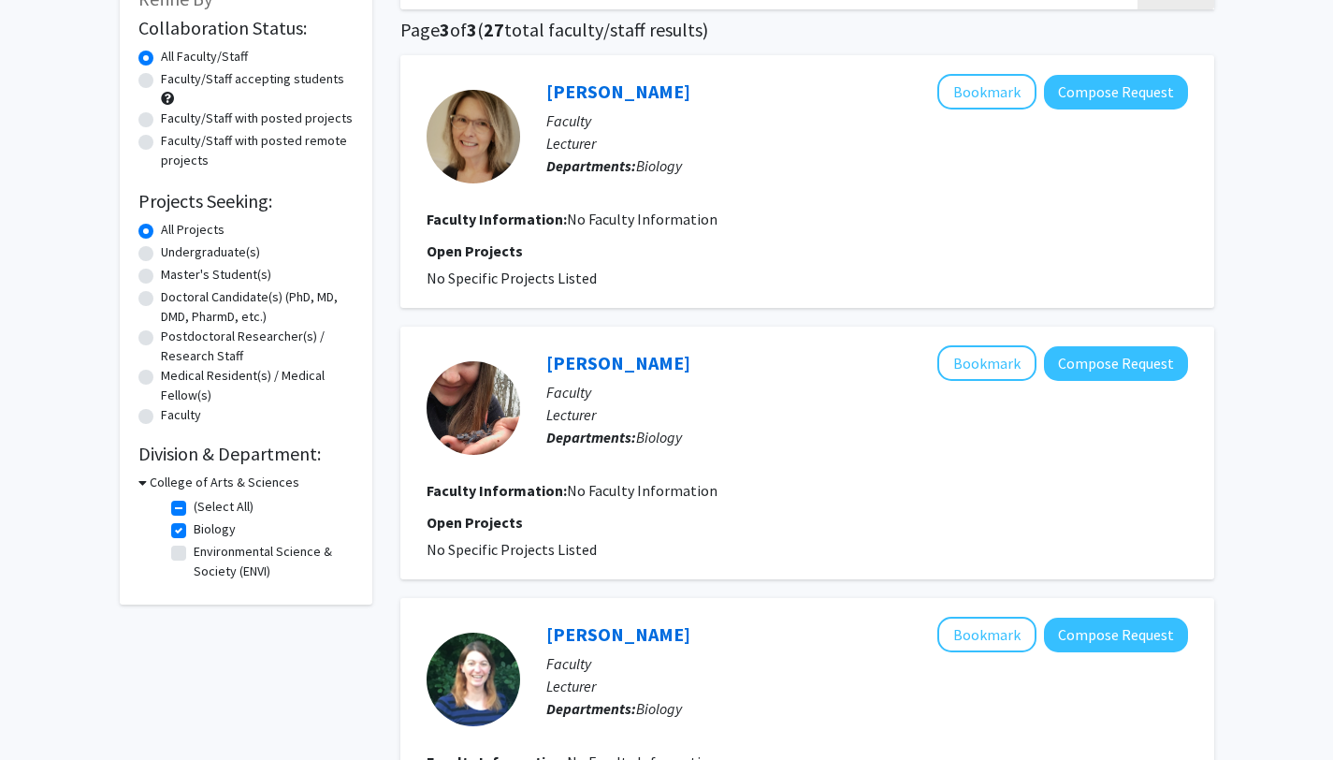
click at [194, 531] on label "Biology" at bounding box center [215, 529] width 42 height 20
click at [194, 531] on input "Biology" at bounding box center [200, 525] width 12 height 12
checkbox input "false"
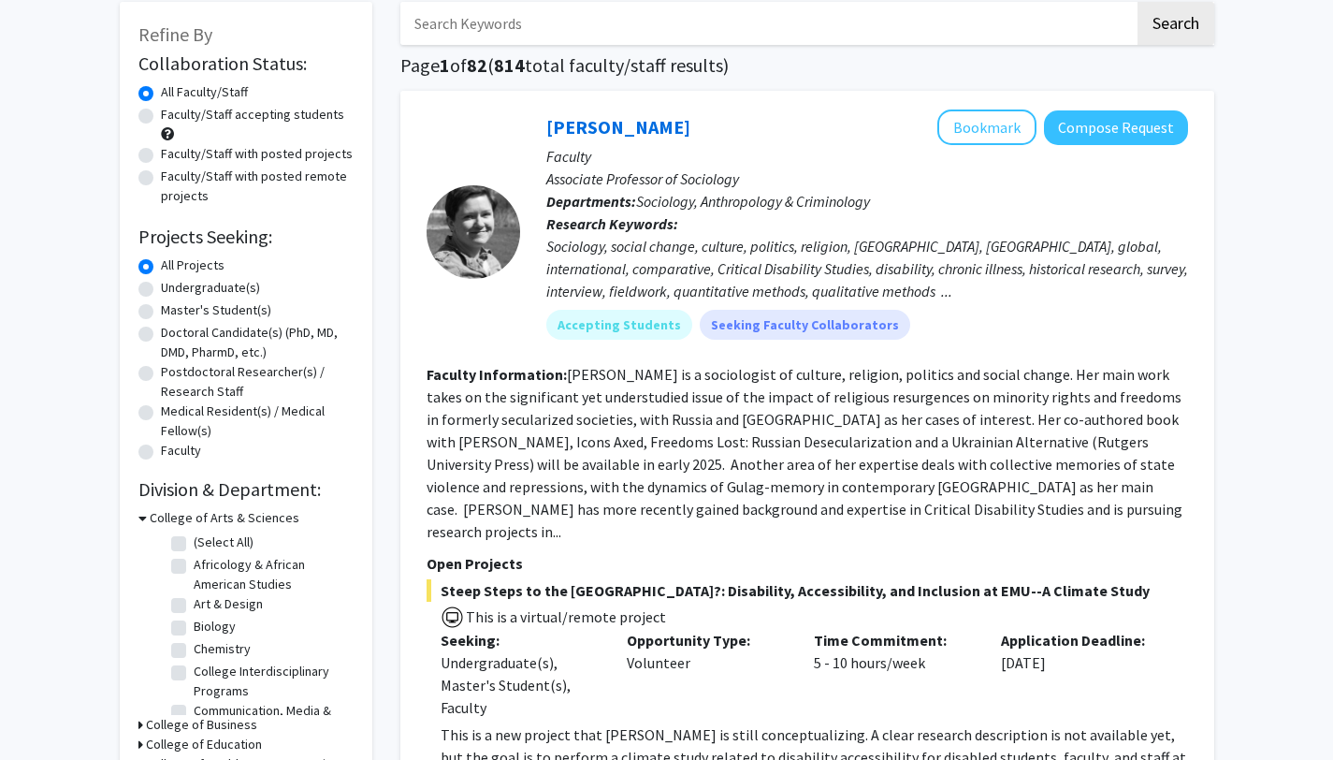
scroll to position [305, 0]
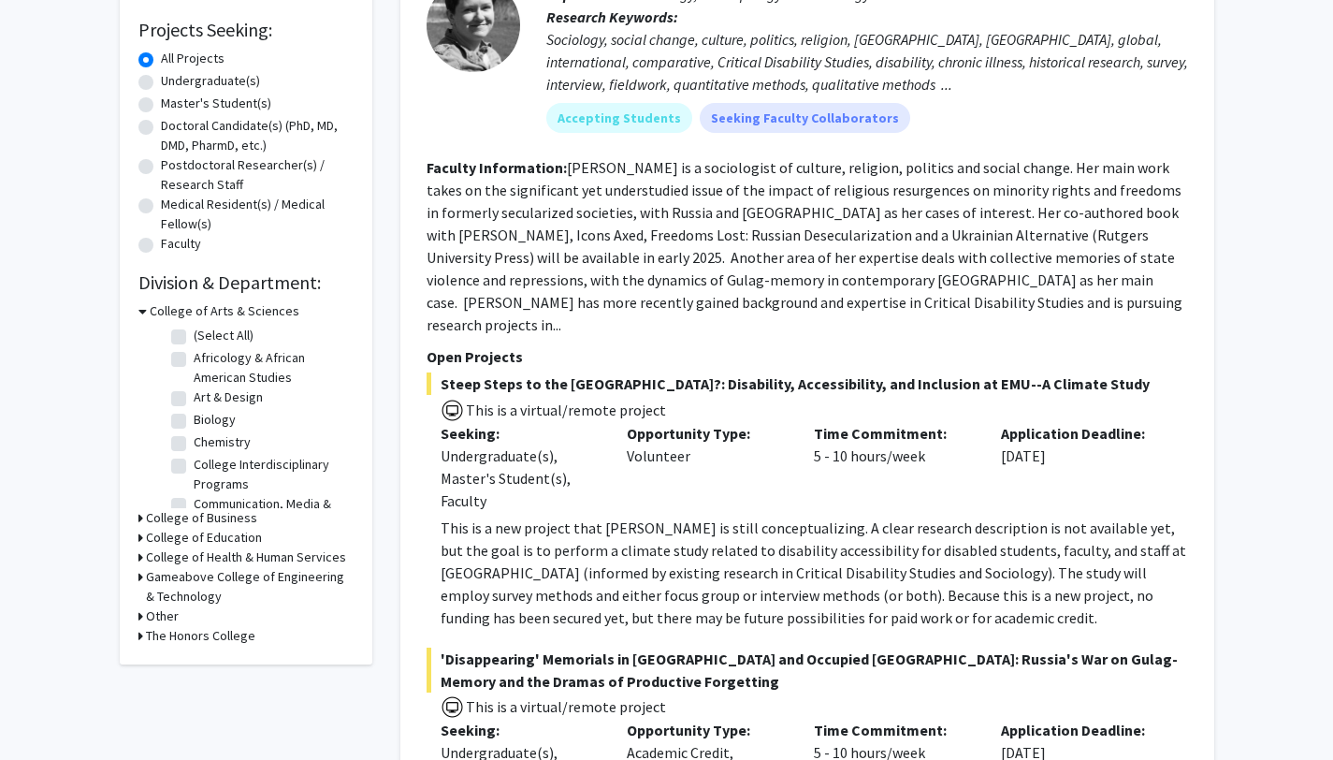
click at [194, 445] on label "Chemistry" at bounding box center [222, 442] width 57 height 20
click at [194, 444] on input "Chemistry" at bounding box center [200, 438] width 12 height 12
checkbox input "true"
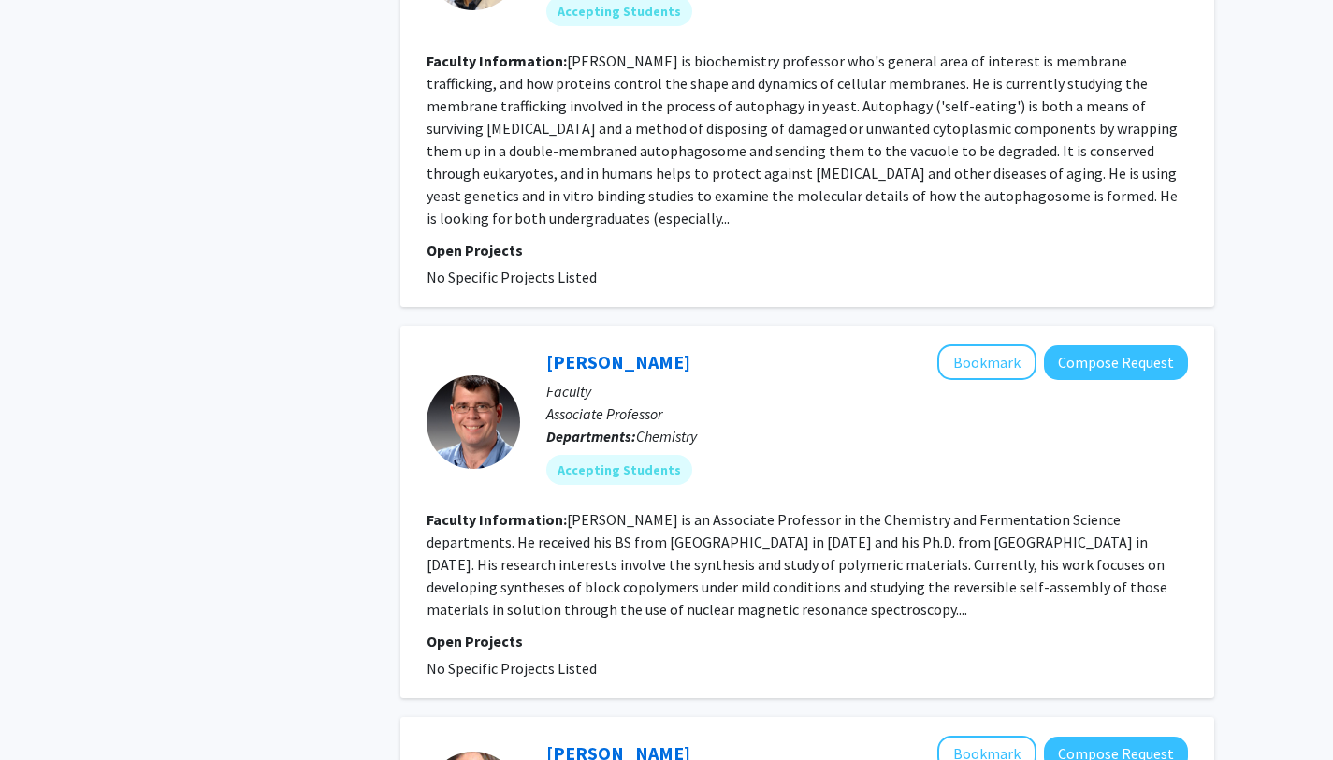
scroll to position [1073, 0]
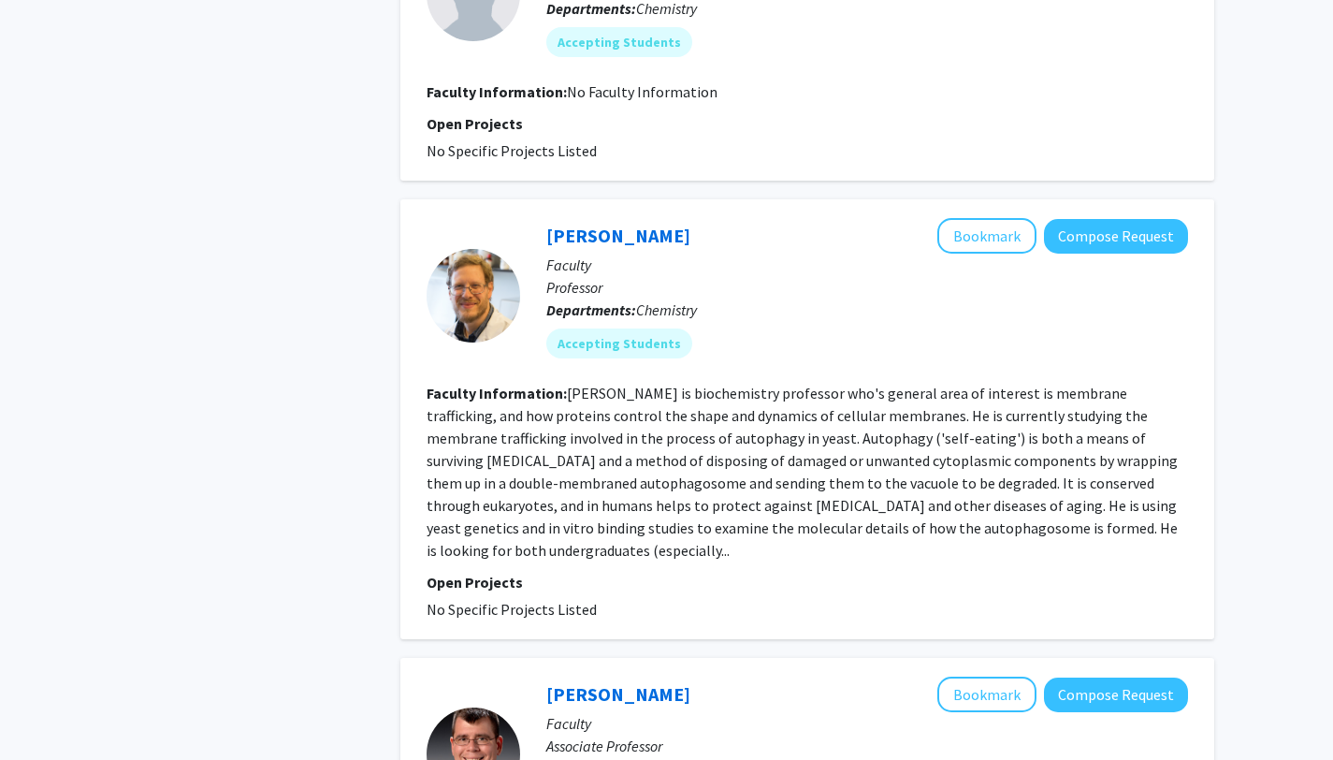
click at [532, 521] on fg-read-more "Steven Backues is biochemistry professor who's general area of interest is memb…" at bounding box center [802, 472] width 751 height 176
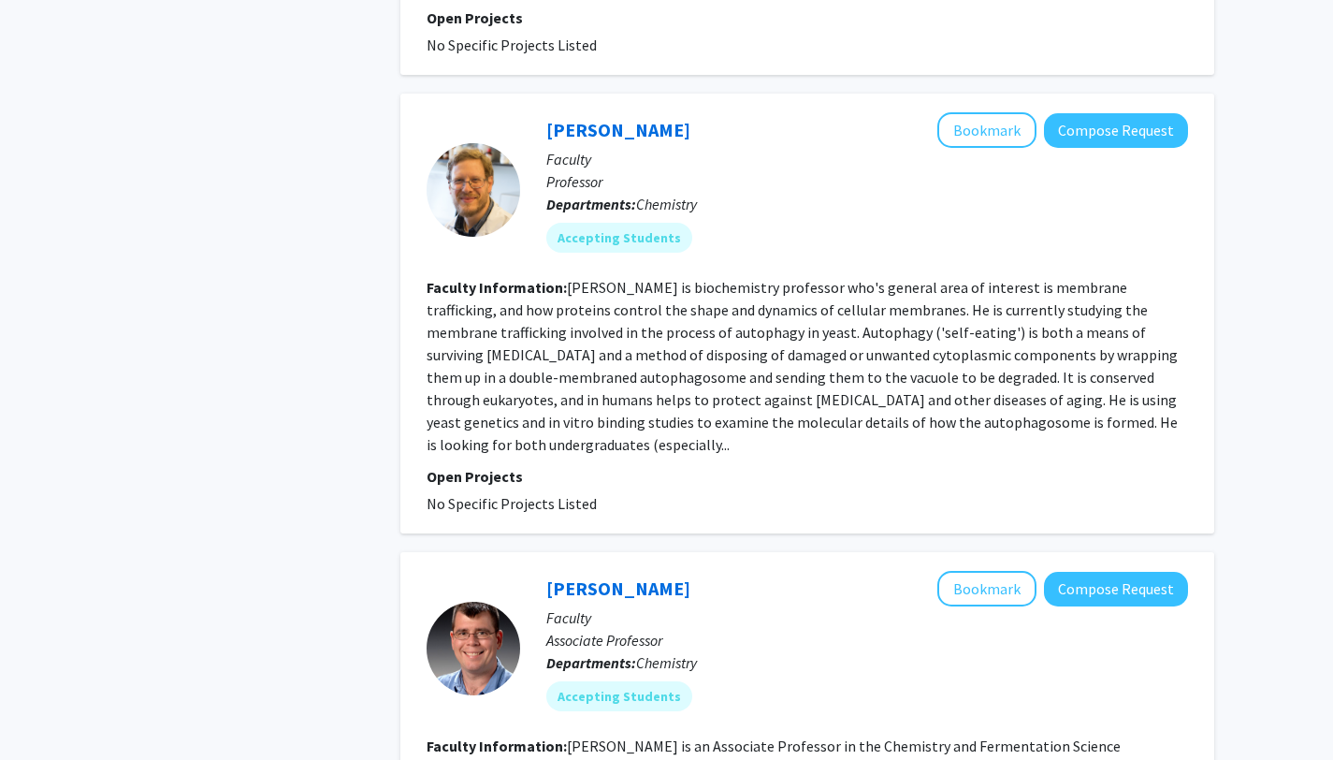
scroll to position [1182, 0]
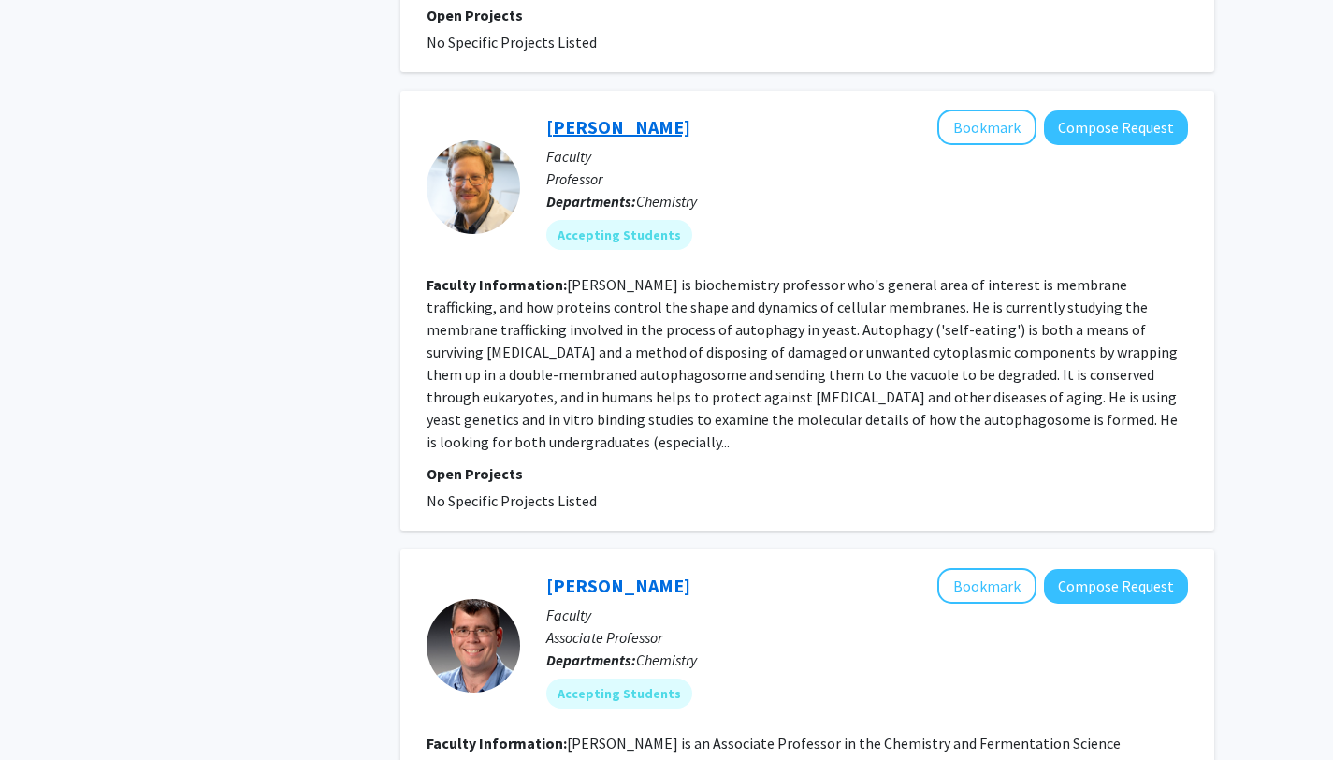
click at [619, 135] on link "Steven Backues" at bounding box center [618, 126] width 144 height 23
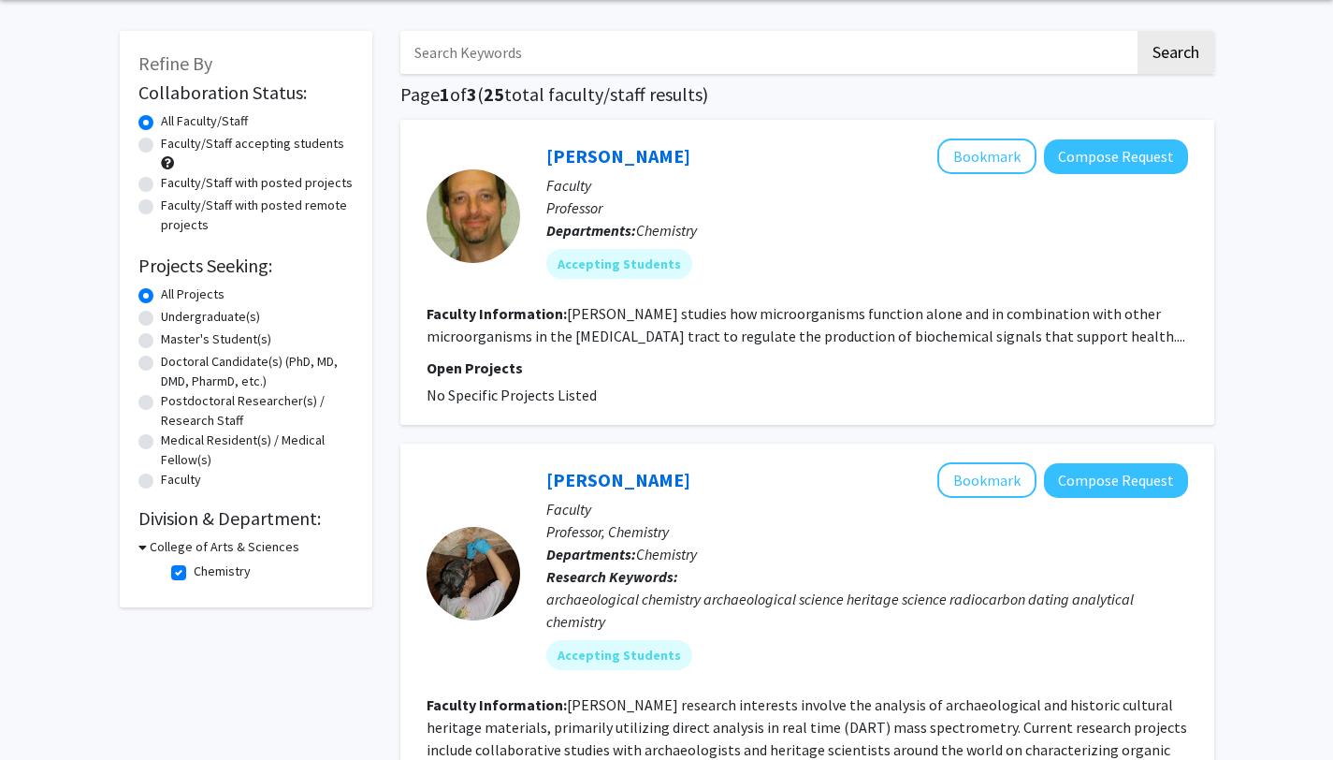
scroll to position [80, 0]
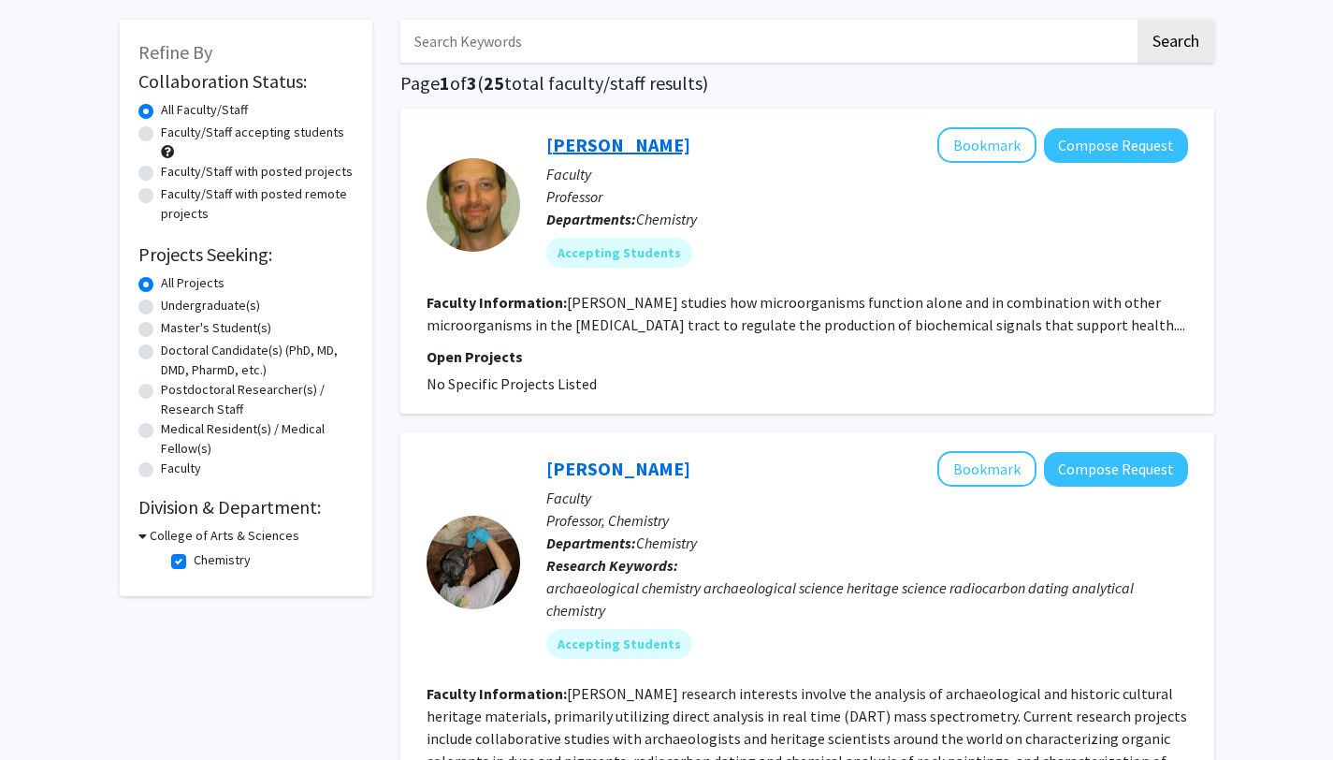
click at [612, 135] on link "Steve Pernecky" at bounding box center [618, 144] width 144 height 23
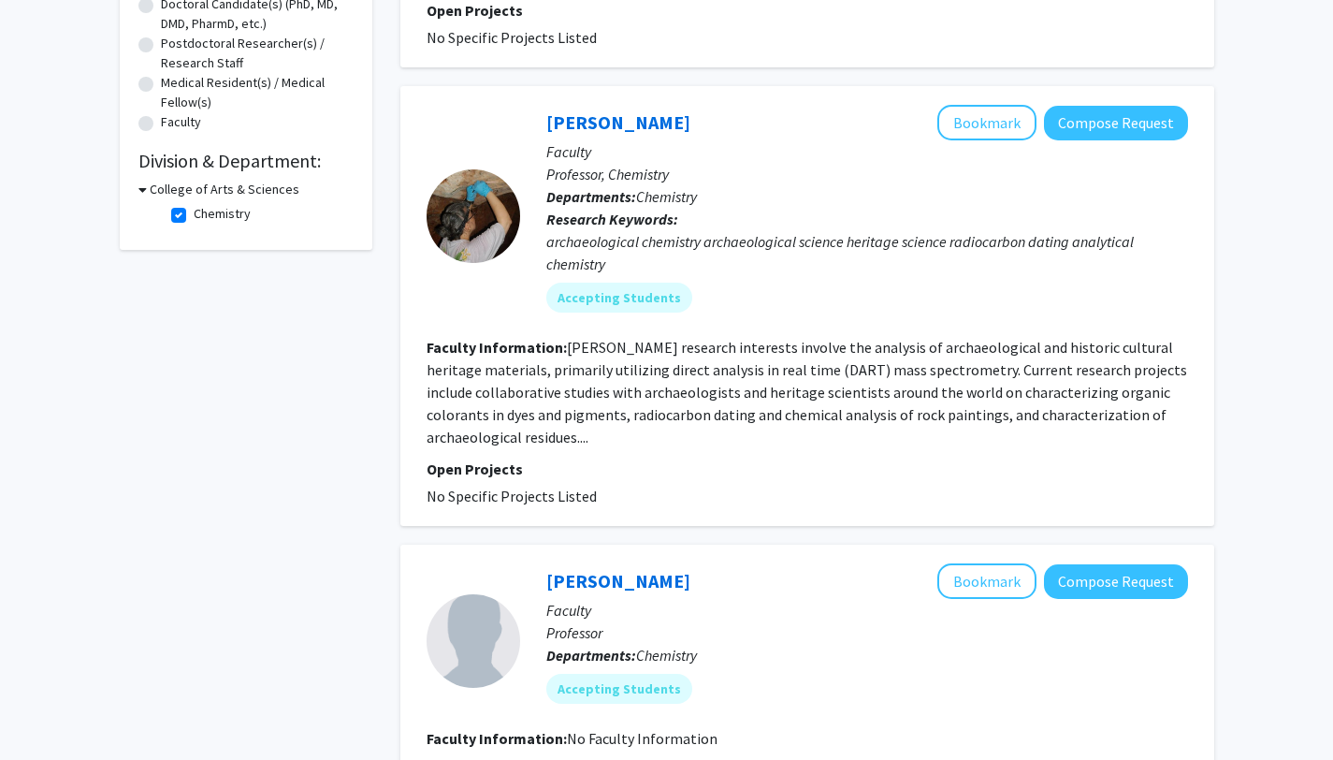
scroll to position [473, 0]
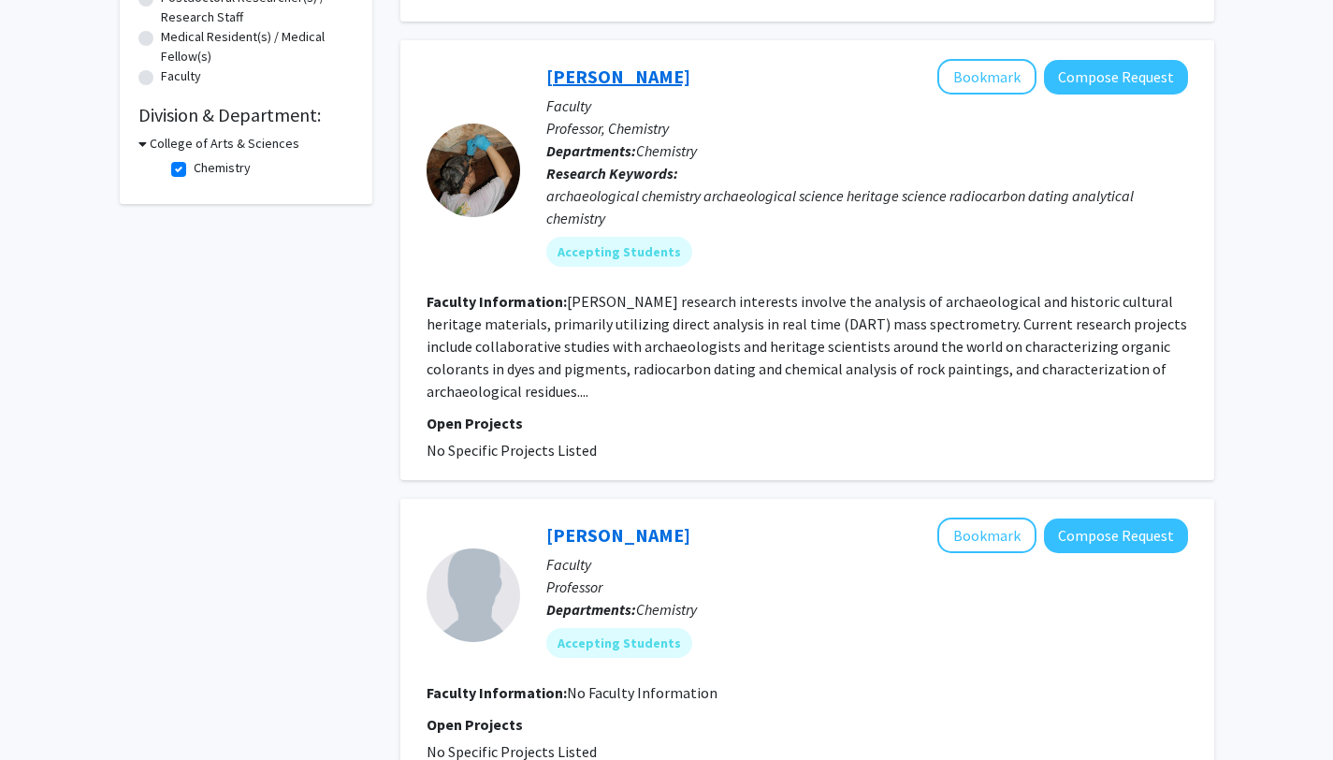
click at [635, 70] on link "Ruth Ann Armitage" at bounding box center [618, 76] width 144 height 23
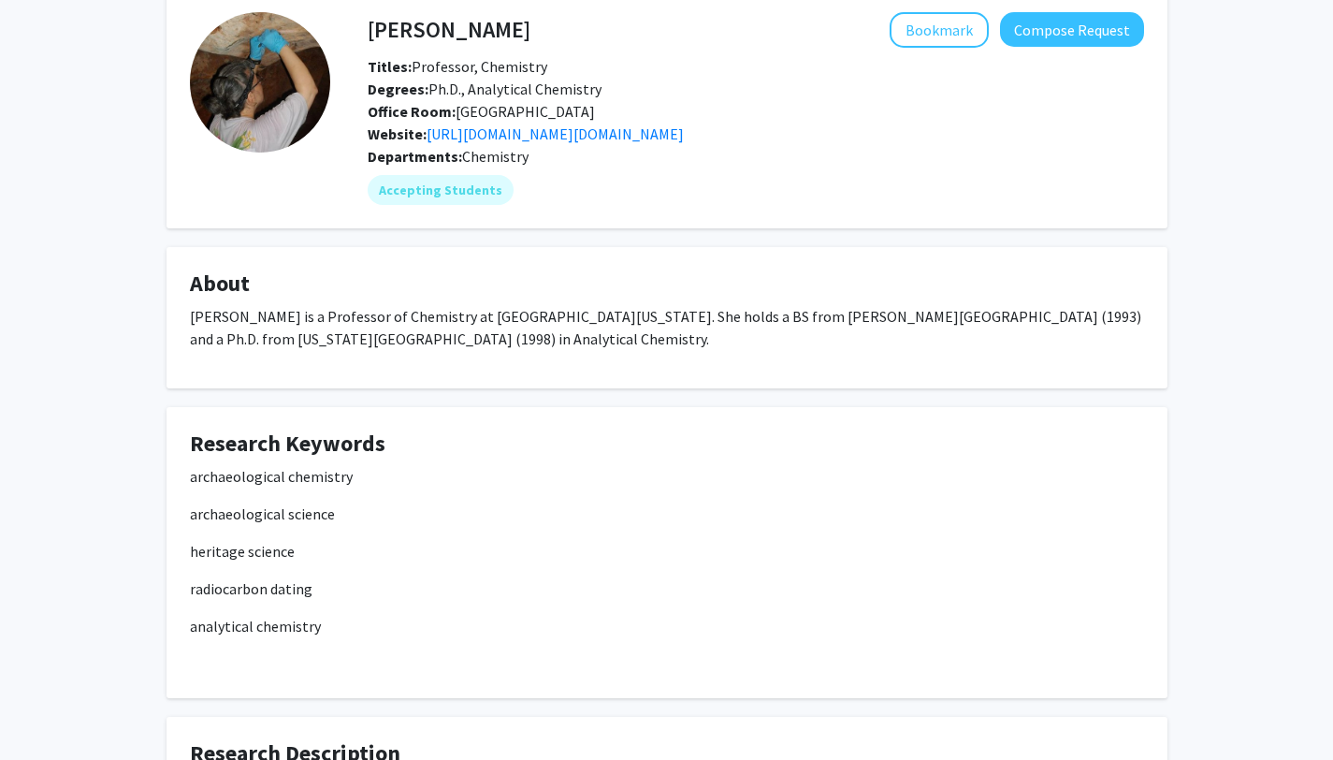
scroll to position [94, 0]
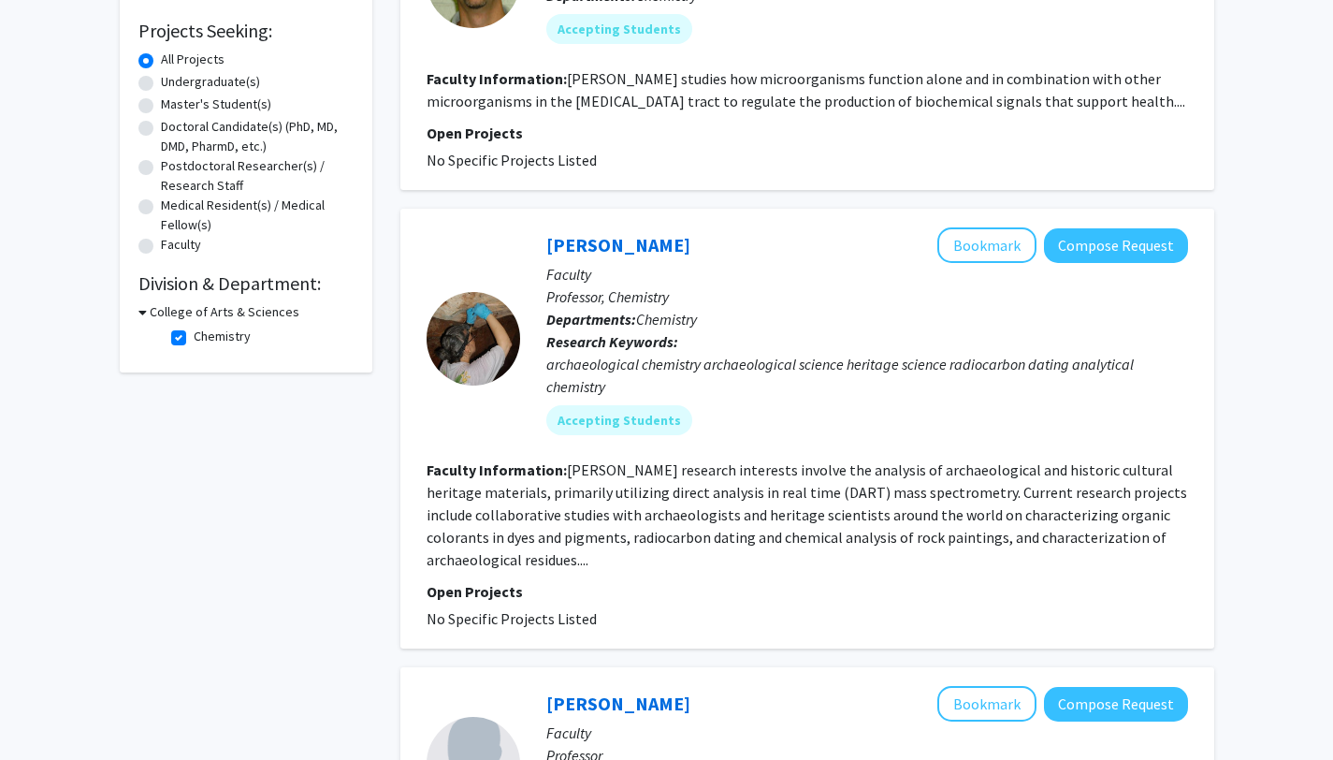
scroll to position [342, 0]
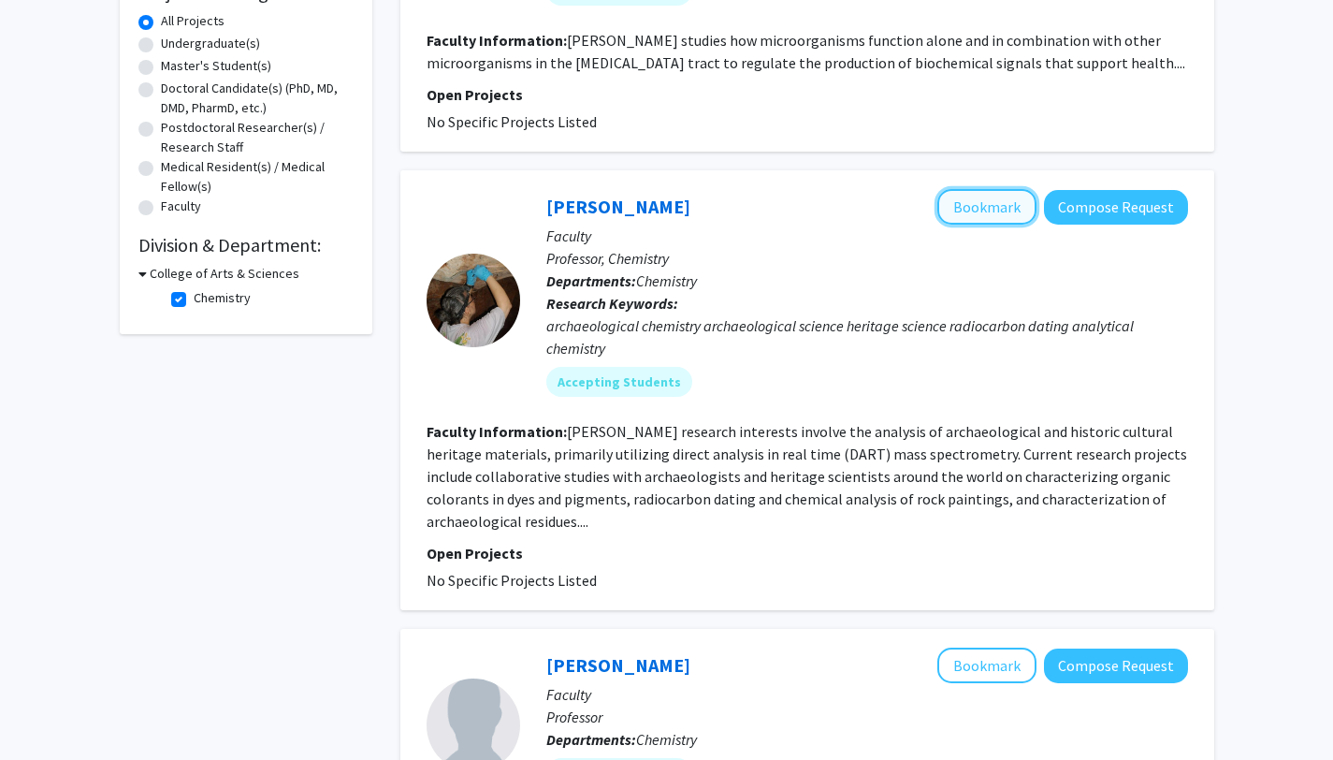
click at [969, 214] on button "Bookmark" at bounding box center [987, 207] width 99 height 36
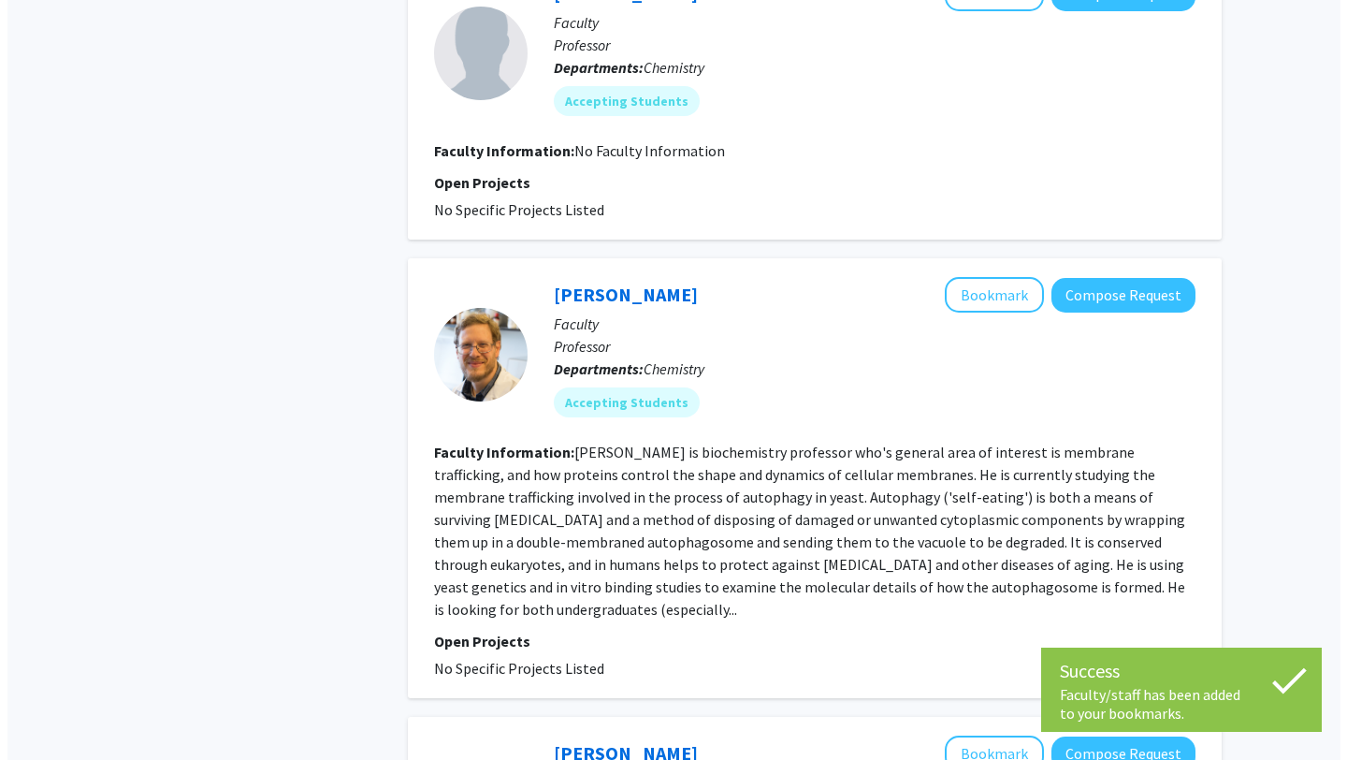
scroll to position [1021, 0]
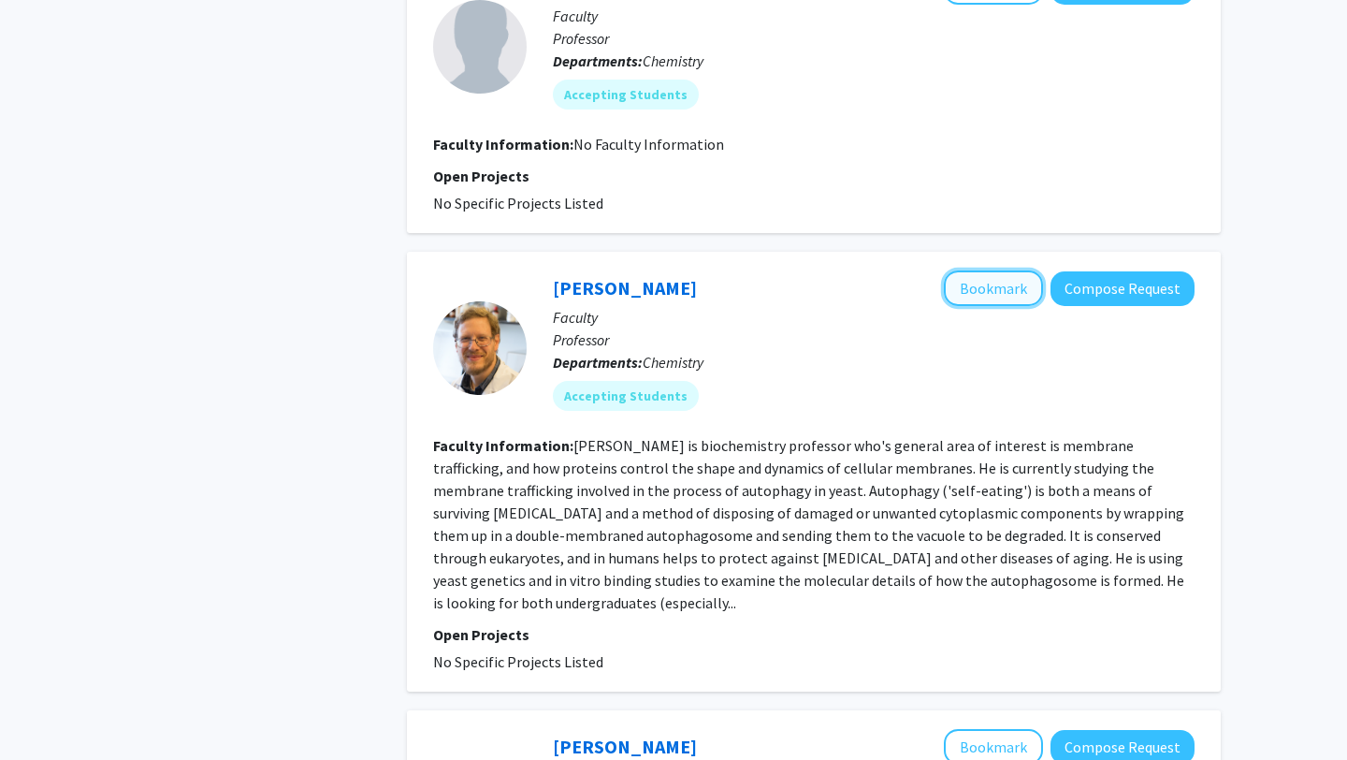
click at [984, 284] on button "Bookmark" at bounding box center [993, 288] width 99 height 36
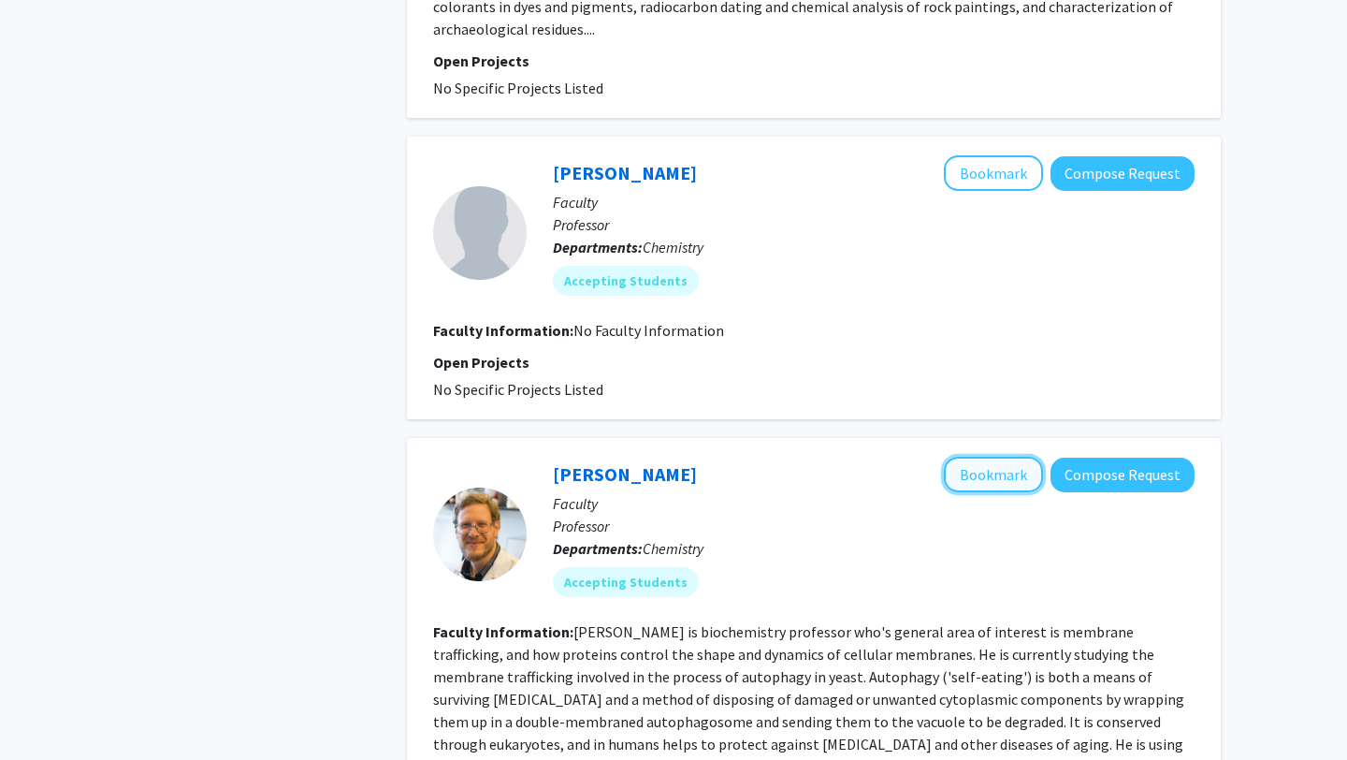
scroll to position [874, 0]
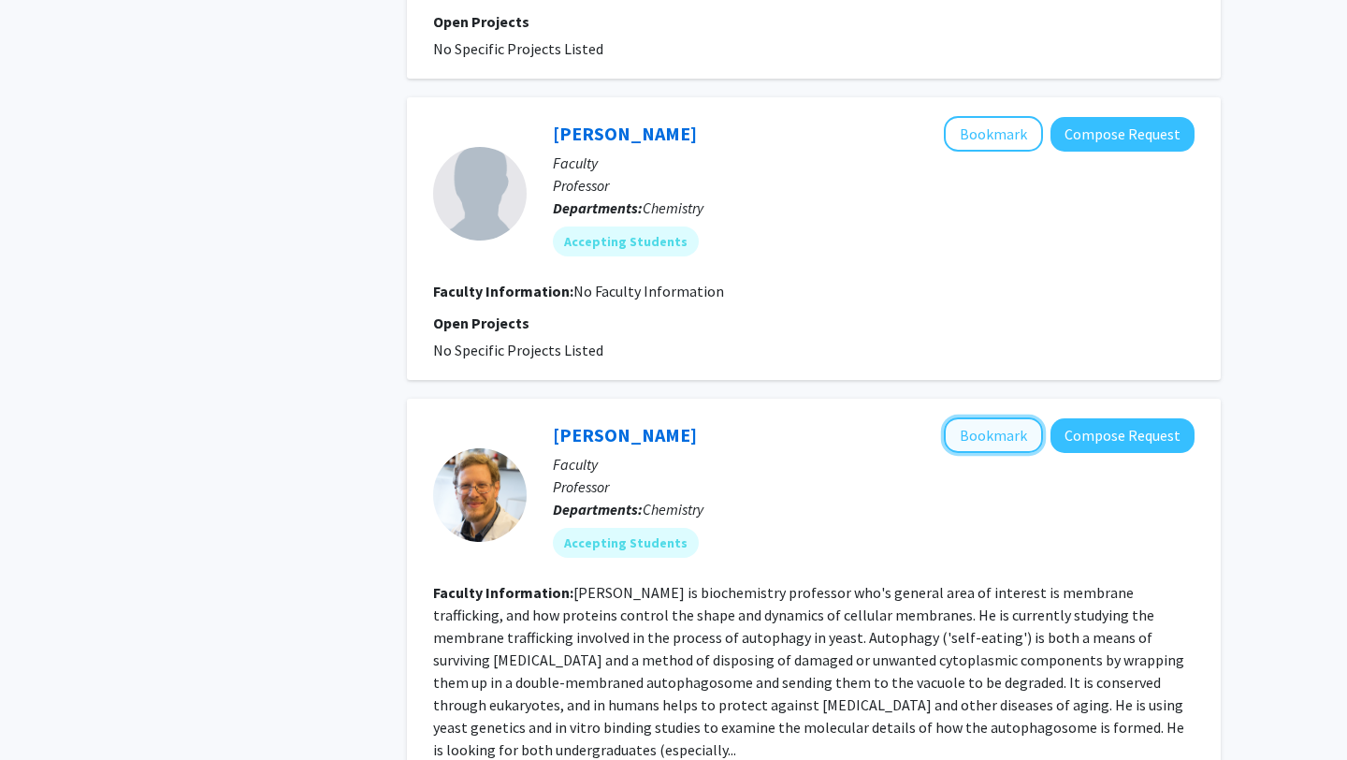
click at [967, 427] on button "Bookmark" at bounding box center [993, 435] width 99 height 36
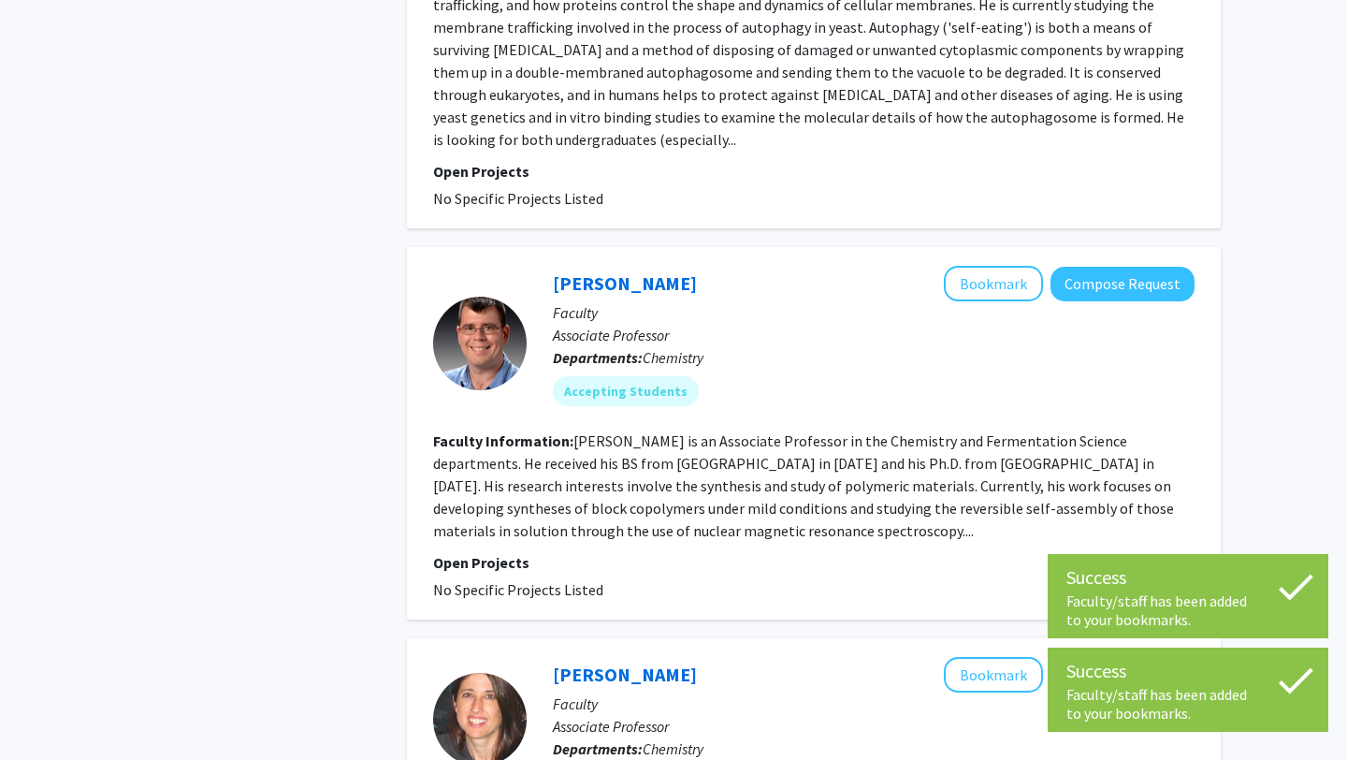
scroll to position [1490, 0]
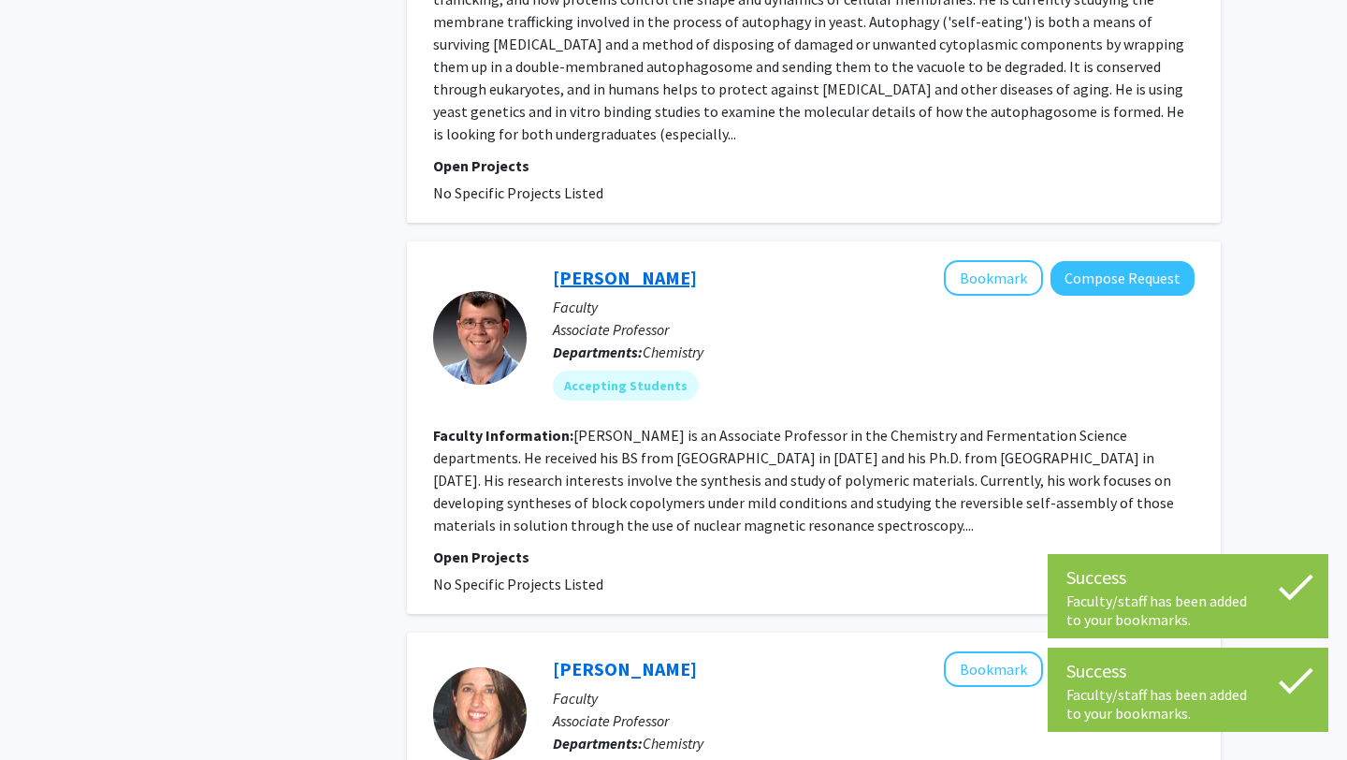
click at [625, 277] on link "Gregg Wilmes" at bounding box center [625, 277] width 144 height 23
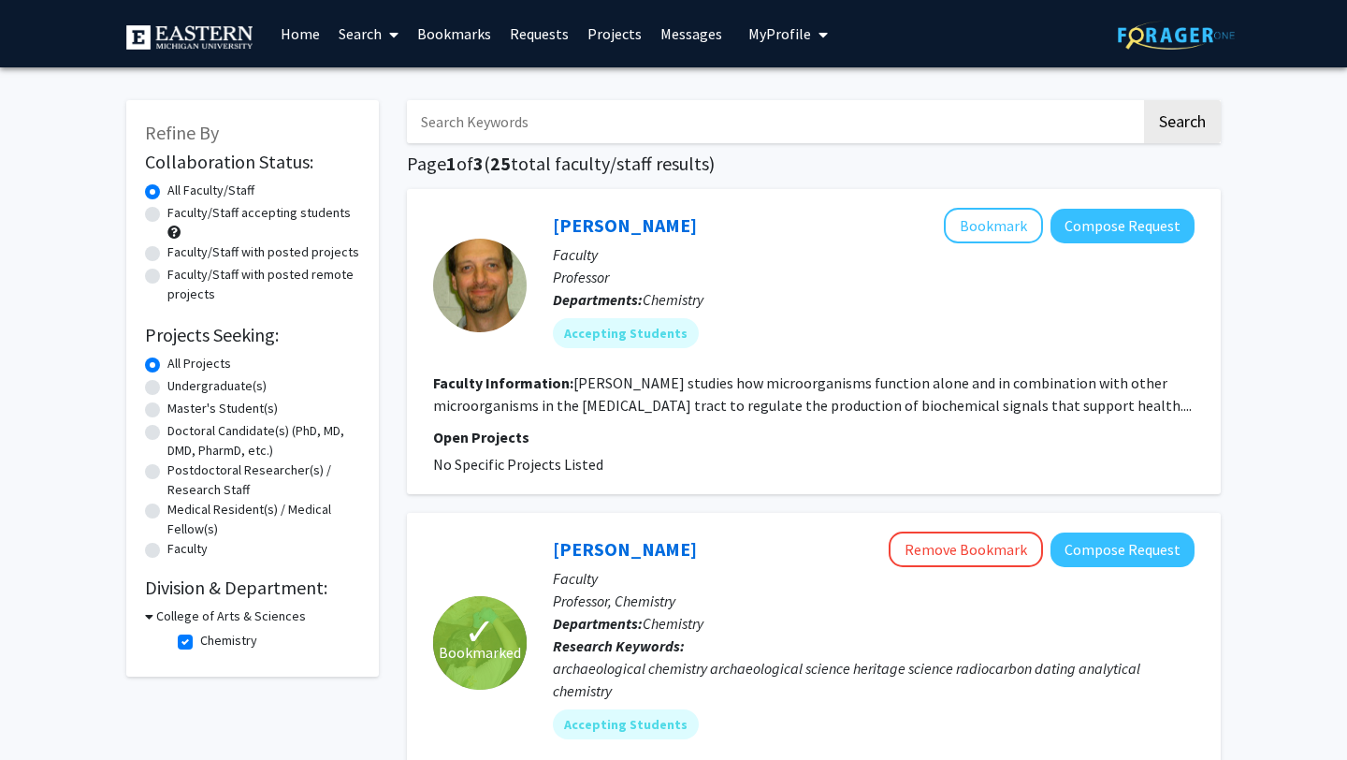
click at [299, 31] on link "Home" at bounding box center [300, 34] width 58 height 66
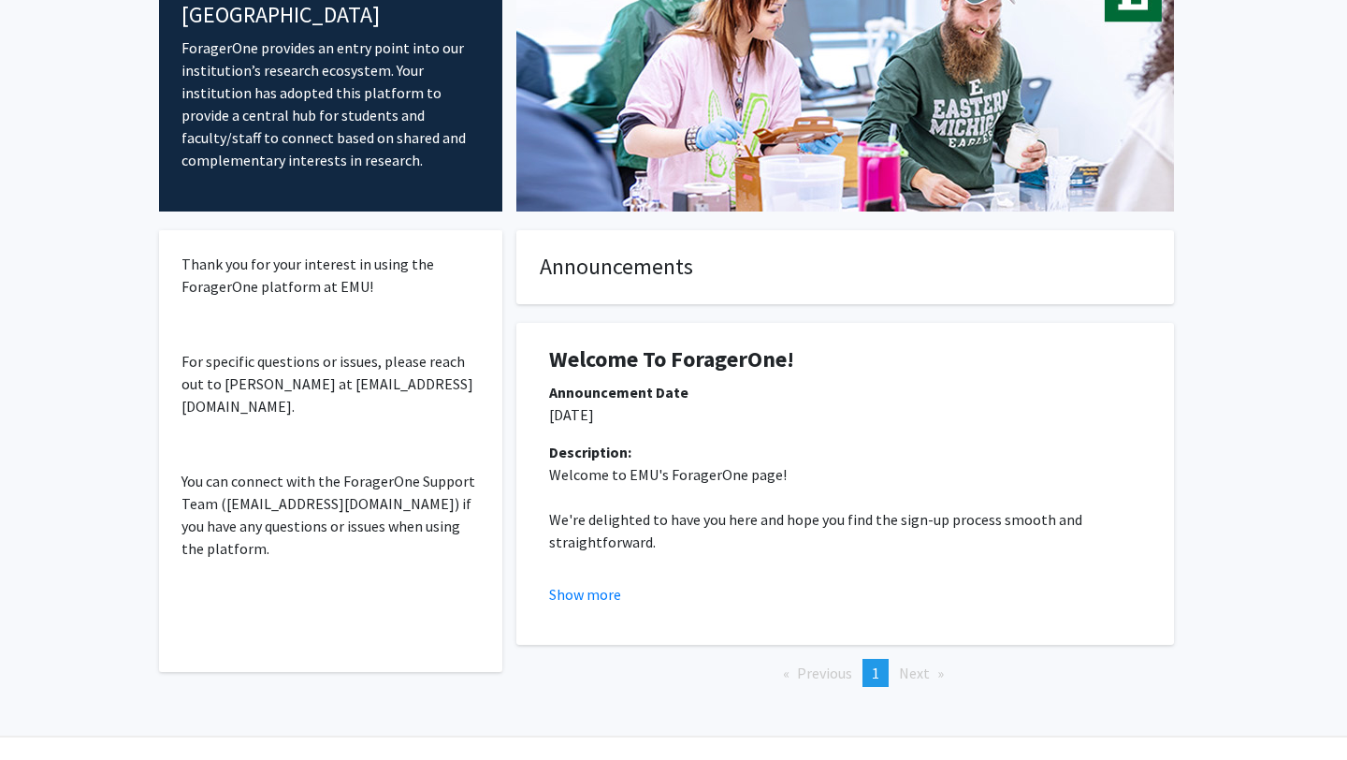
scroll to position [180, 0]
